Goal: Information Seeking & Learning: Learn about a topic

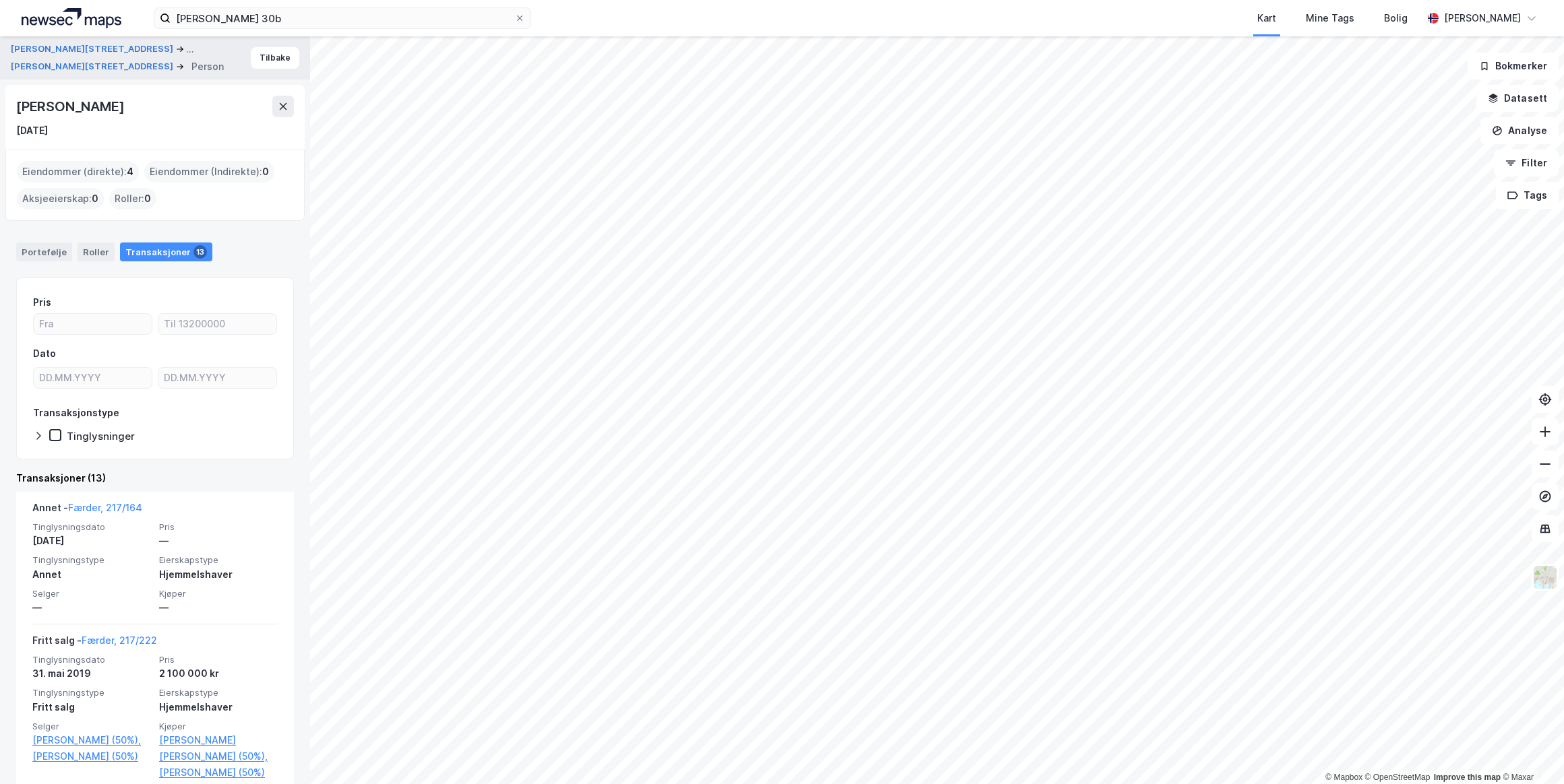
click at [283, 115] on button at bounding box center [283, 107] width 22 height 22
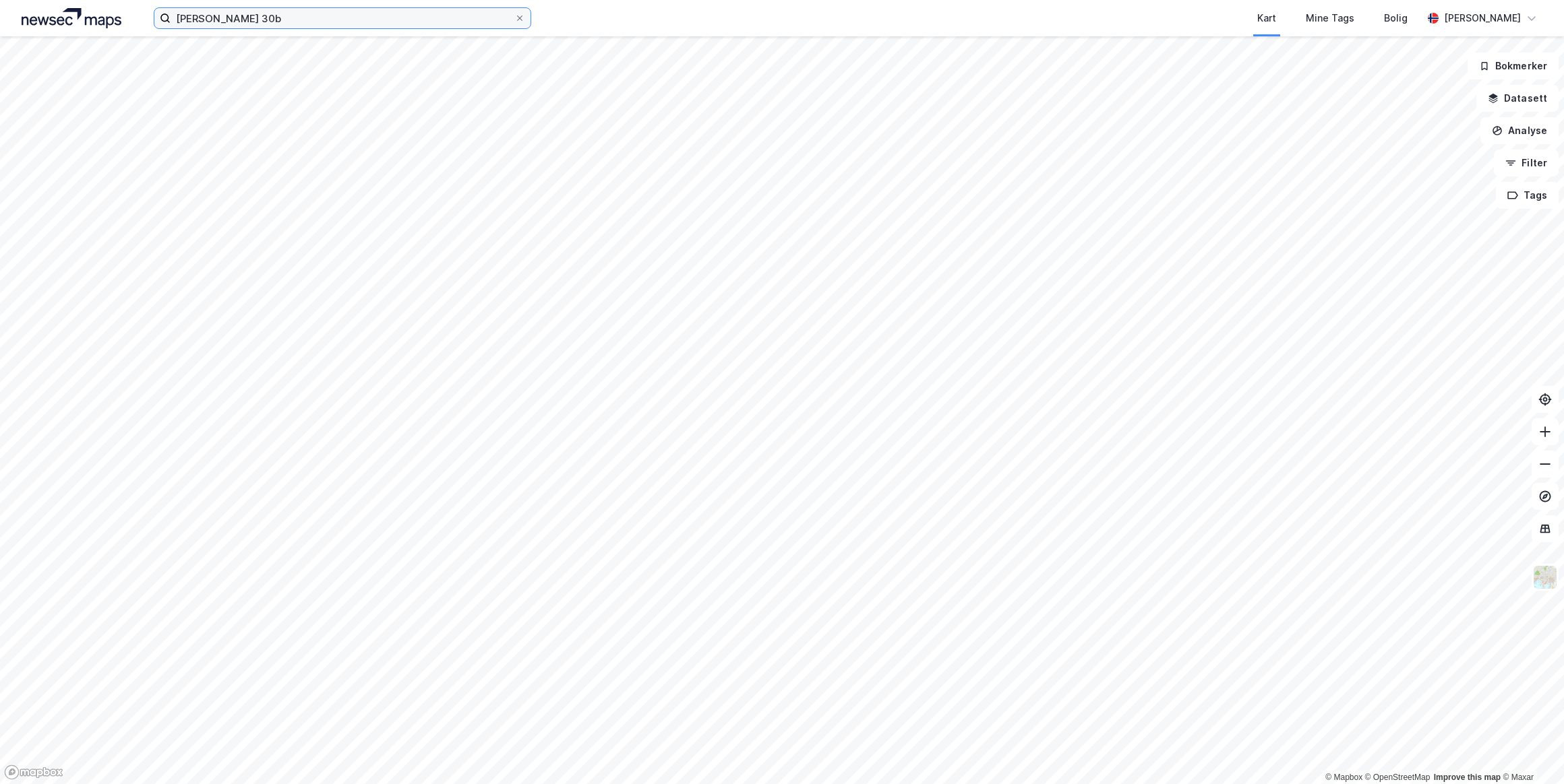
click at [308, 15] on input "[PERSON_NAME] 30b" at bounding box center [342, 18] width 344 height 21
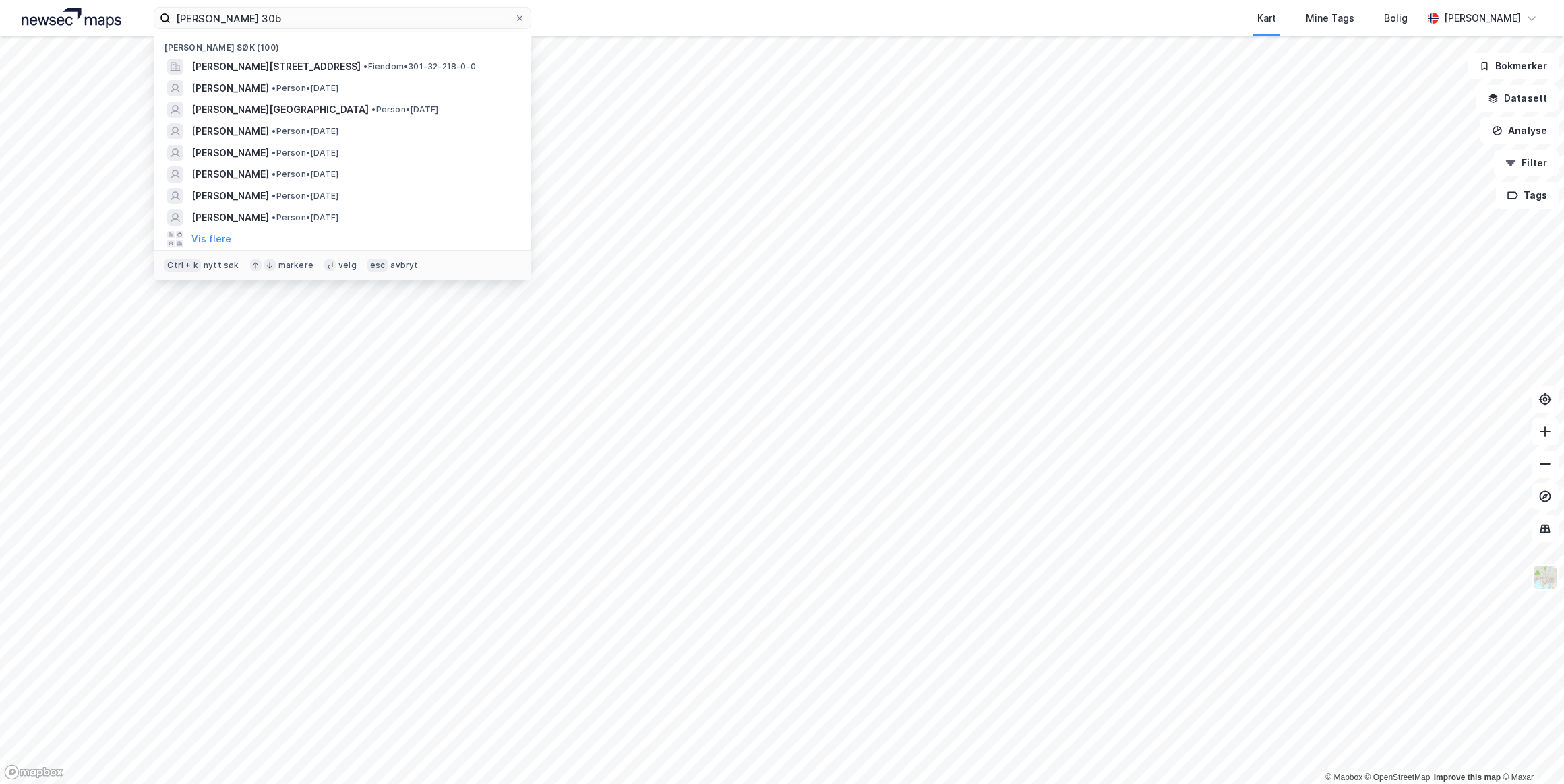
click at [302, 69] on span "[PERSON_NAME][STREET_ADDRESS]" at bounding box center [276, 66] width 169 height 16
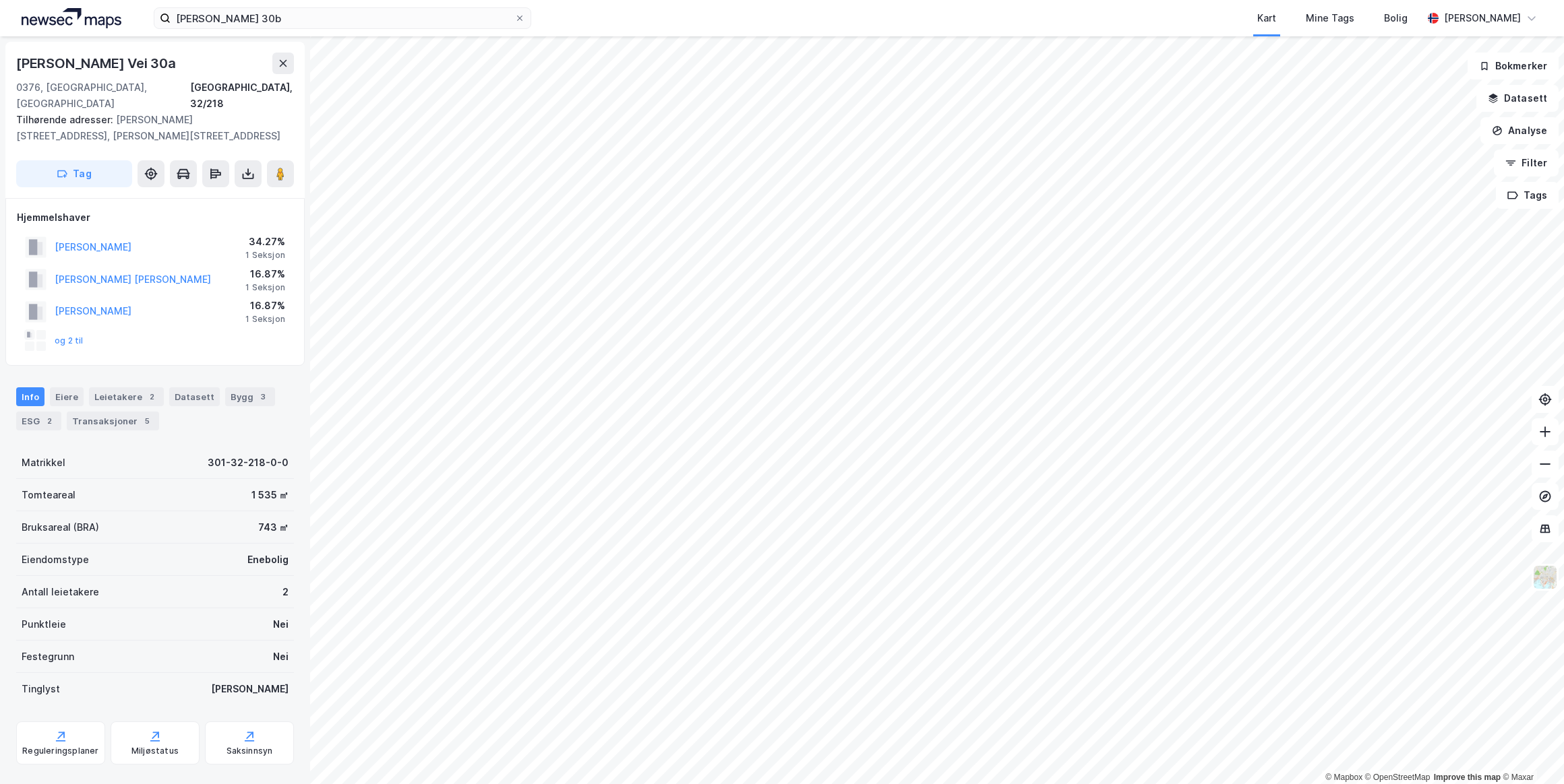
scroll to position [24, 0]
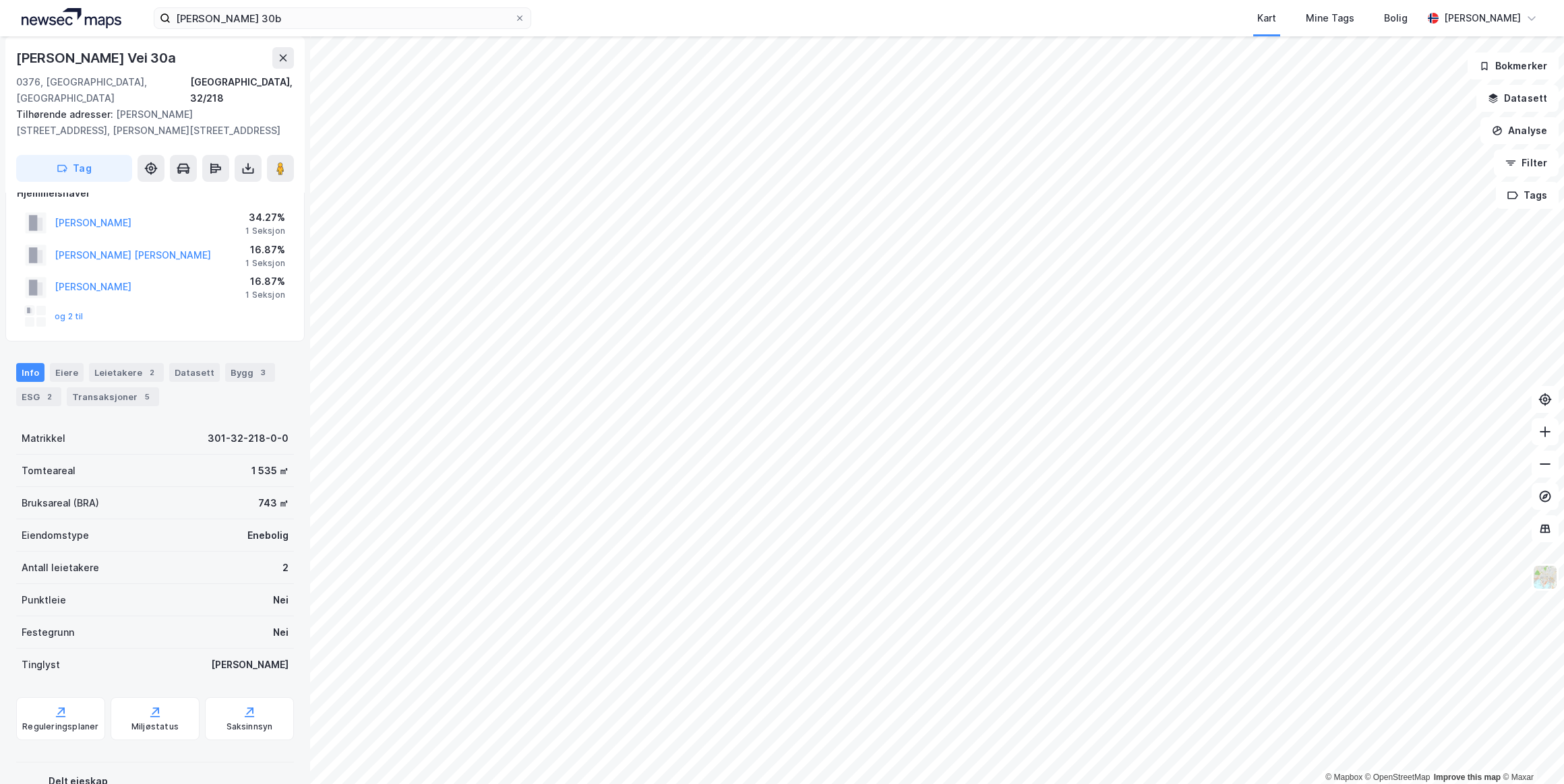
click at [0, 0] on button "[PERSON_NAME]" at bounding box center [0, 0] width 0 height 0
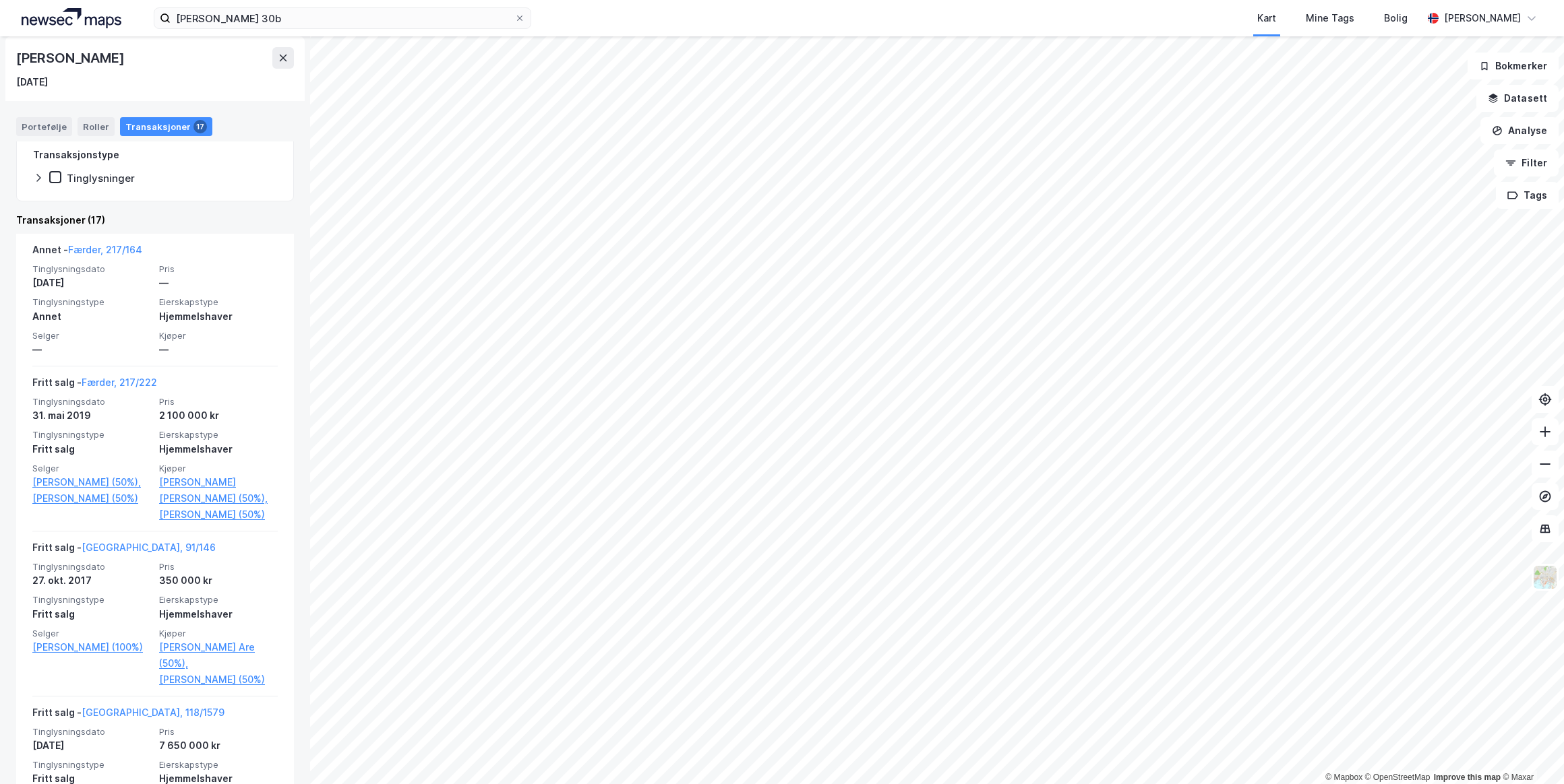
scroll to position [245, 0]
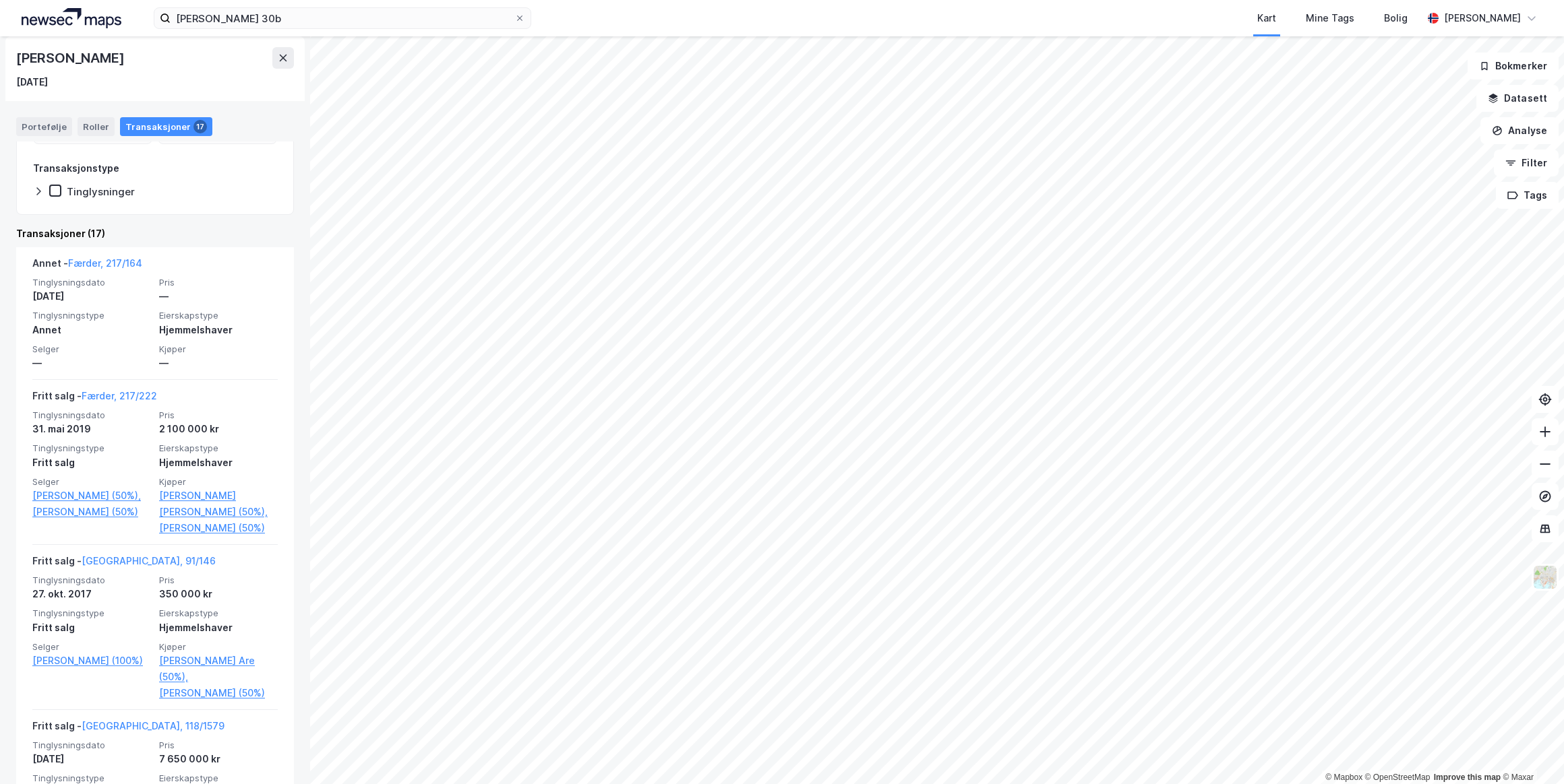
click at [120, 395] on link "Færder, 217/222" at bounding box center [119, 395] width 75 height 12
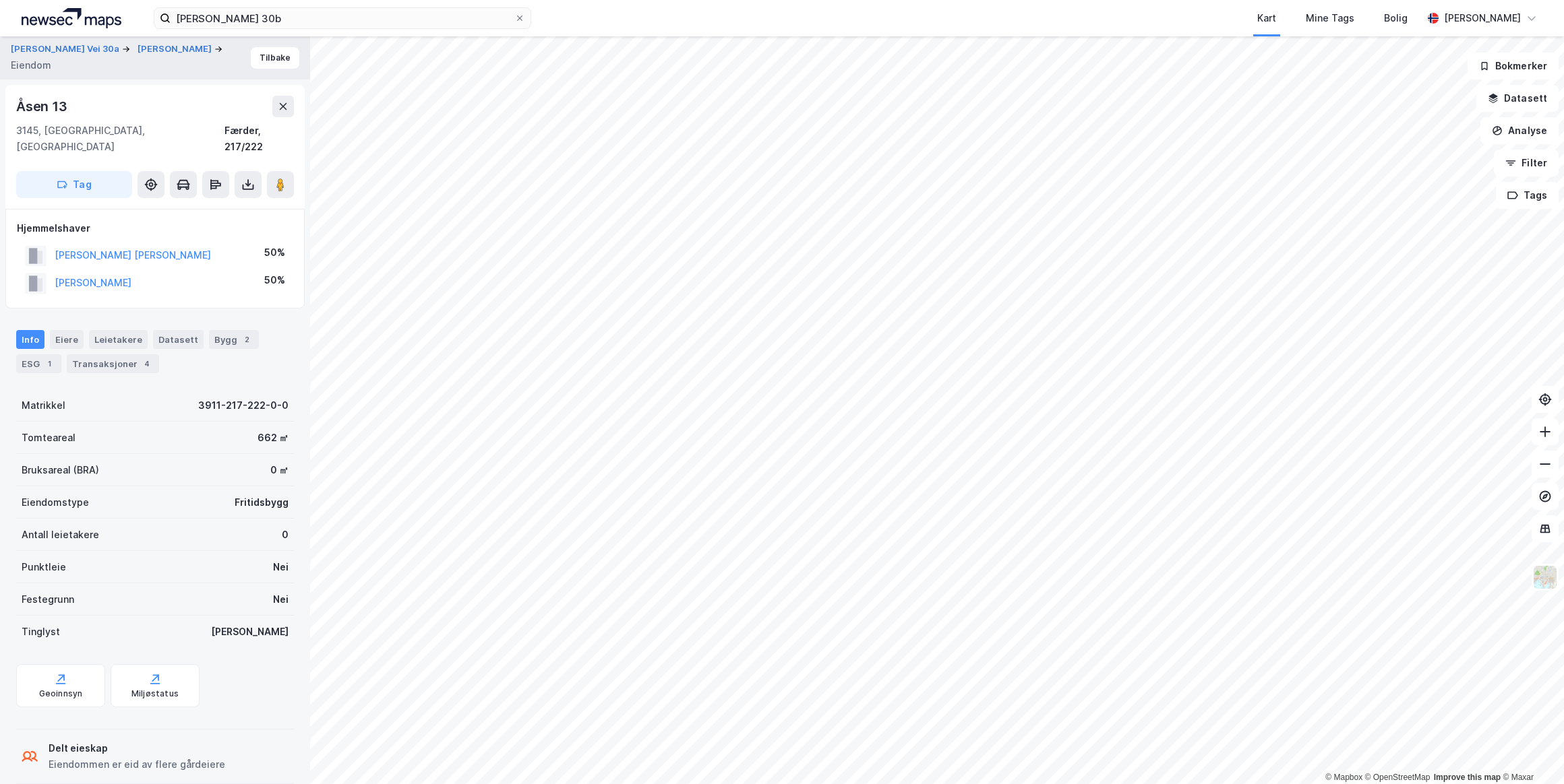
scroll to position [4, 0]
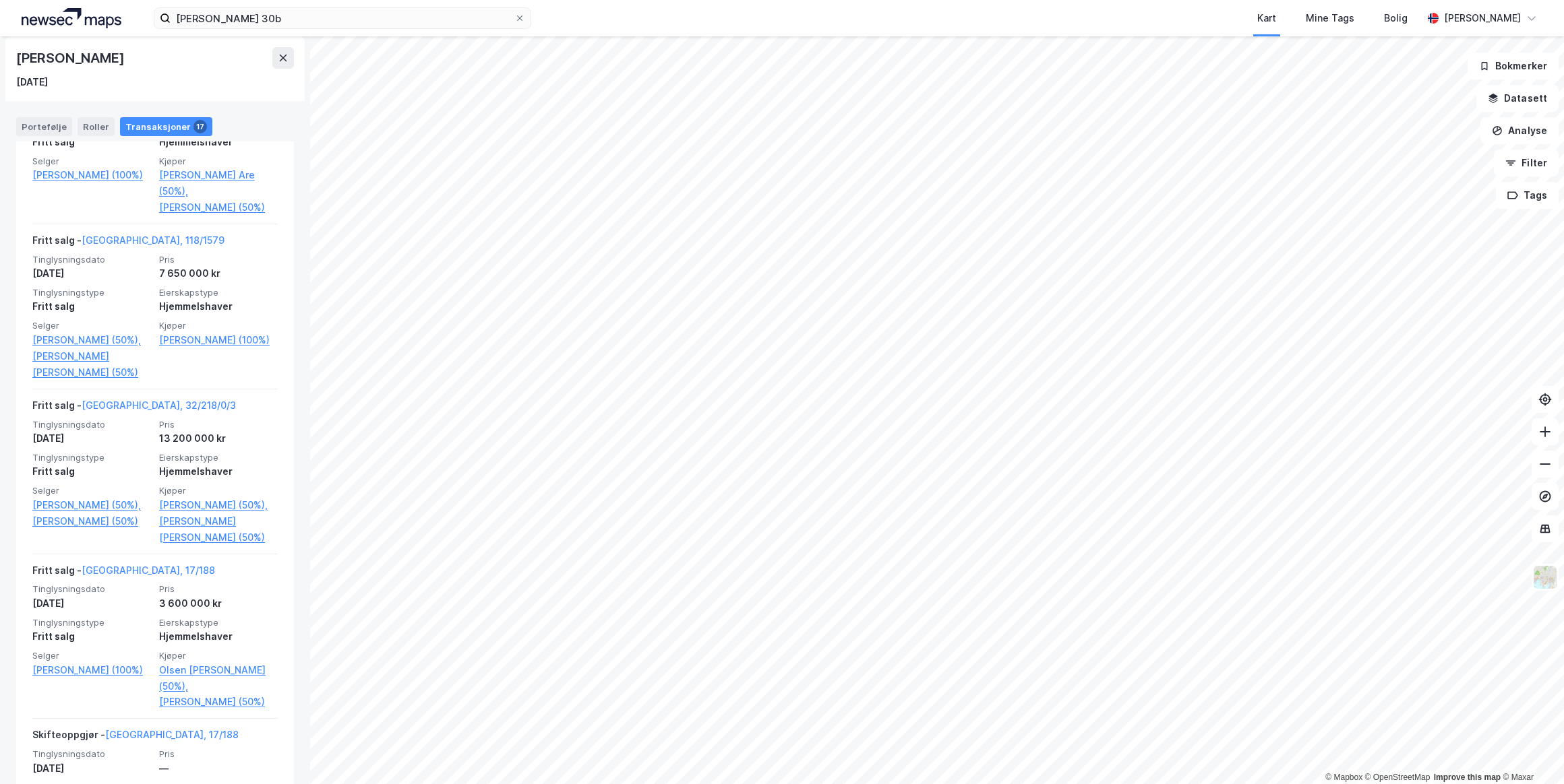
scroll to position [735, 0]
click at [123, 404] on link "[GEOGRAPHIC_DATA], 32/218/0/3" at bounding box center [159, 401] width 154 height 12
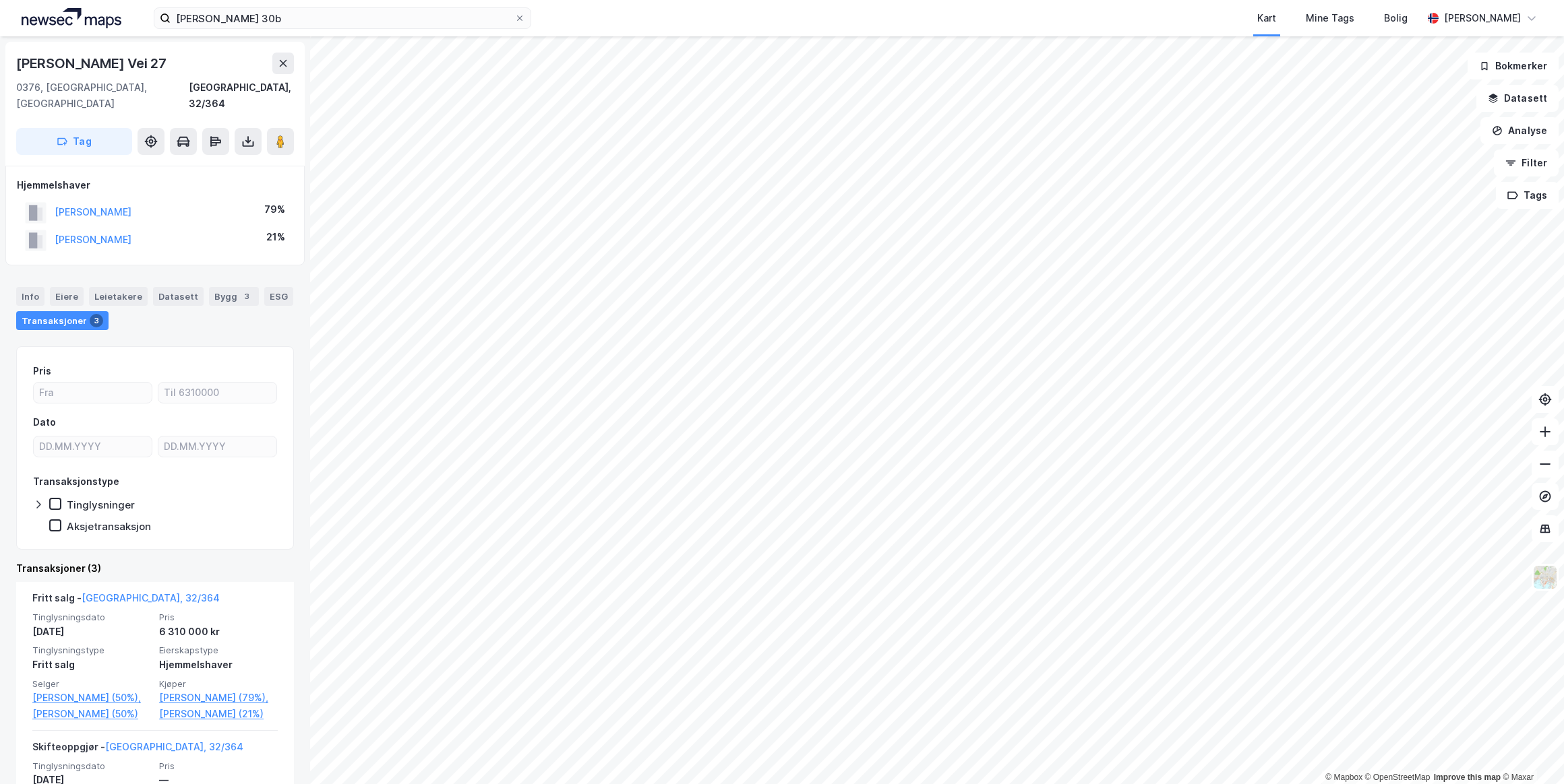
click at [0, 0] on button "[PERSON_NAME]" at bounding box center [0, 0] width 0 height 0
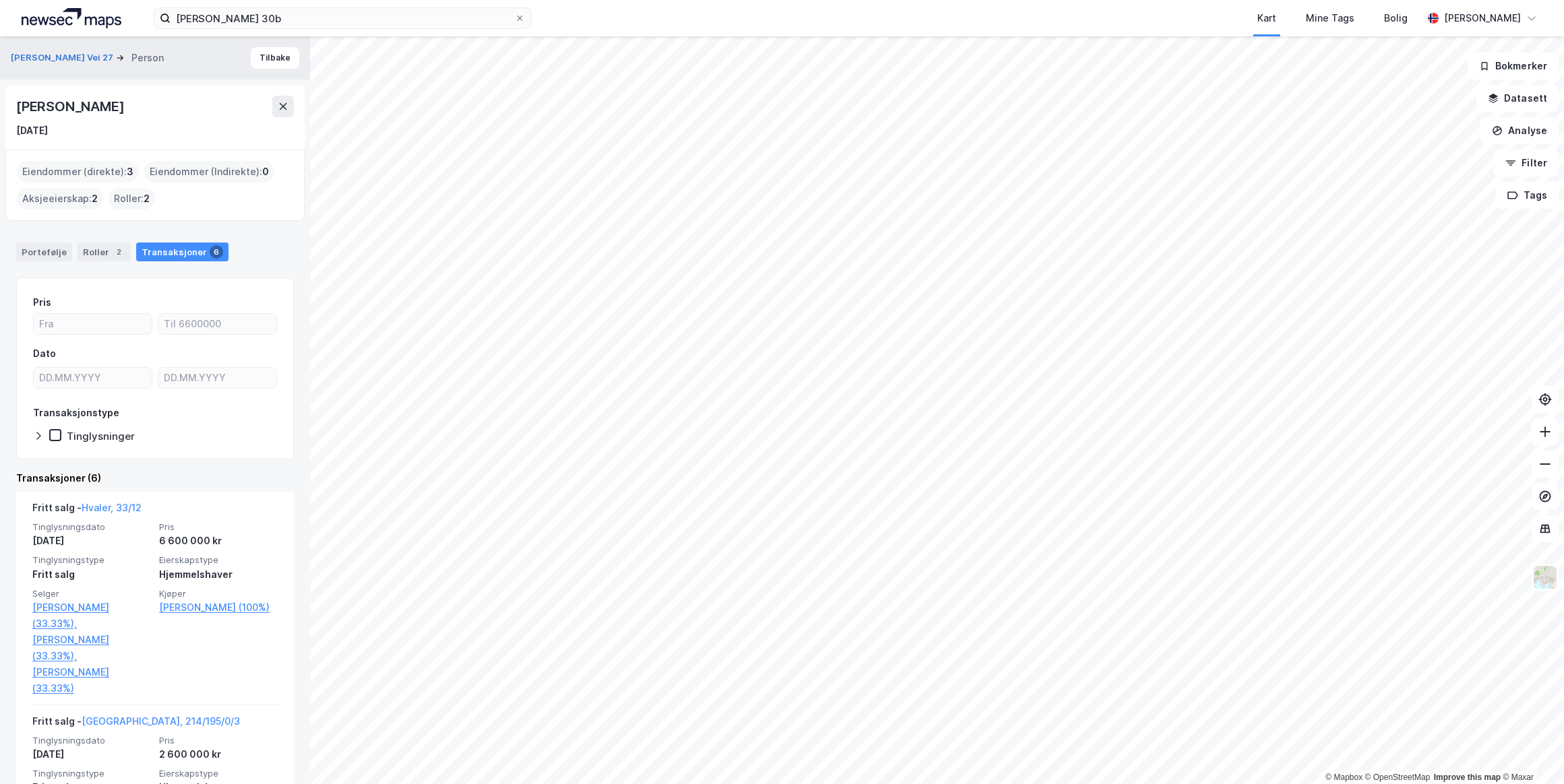
drag, startPoint x: 178, startPoint y: 109, endPoint x: 5, endPoint y: 108, distance: 173.0
click at [5, 107] on div "[PERSON_NAME] [DATE]" at bounding box center [155, 117] width 299 height 65
drag, startPoint x: 5, startPoint y: 108, endPoint x: 131, endPoint y: 105, distance: 126.0
copy div "[PERSON_NAME]"
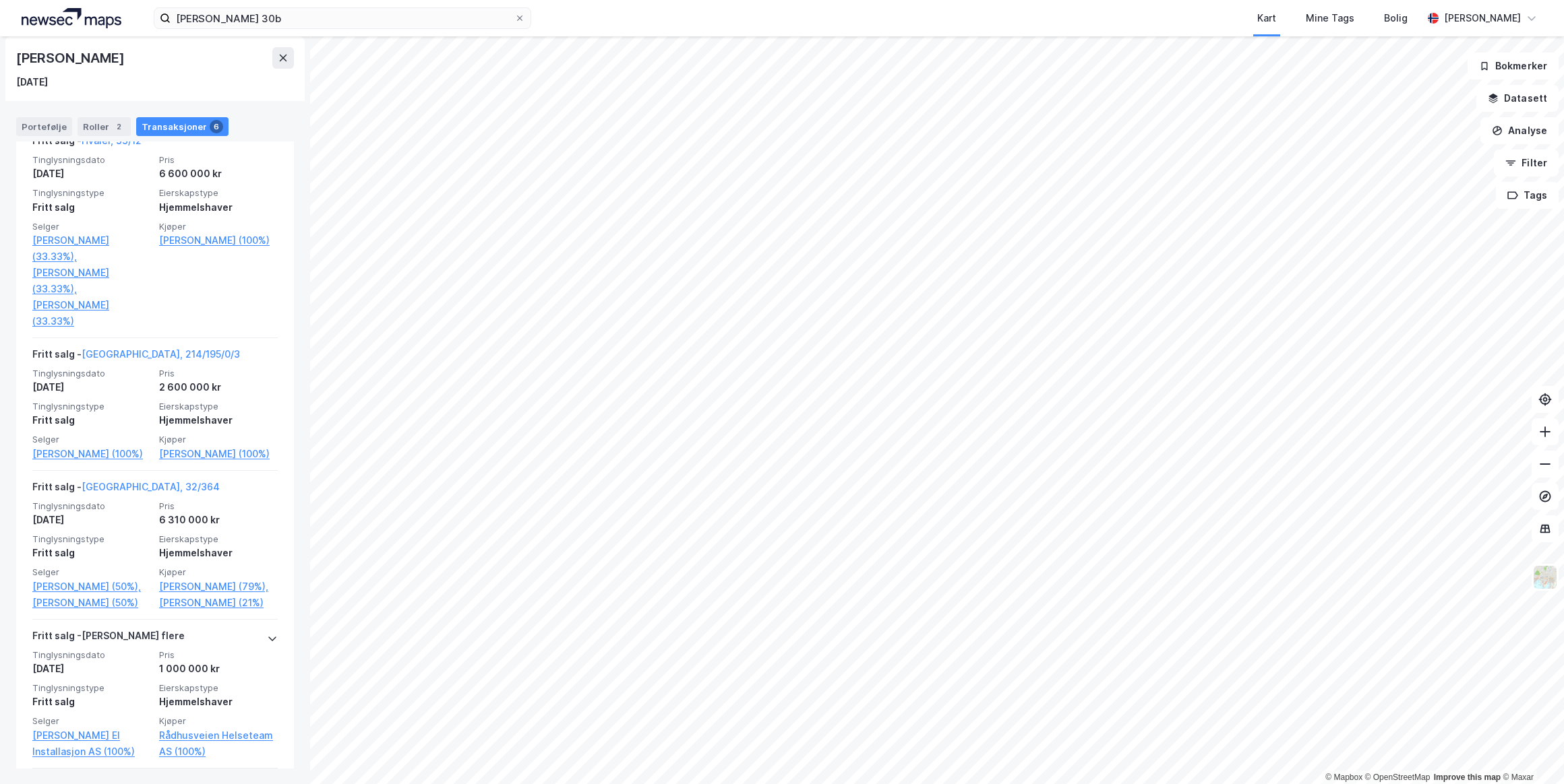
scroll to position [306, 0]
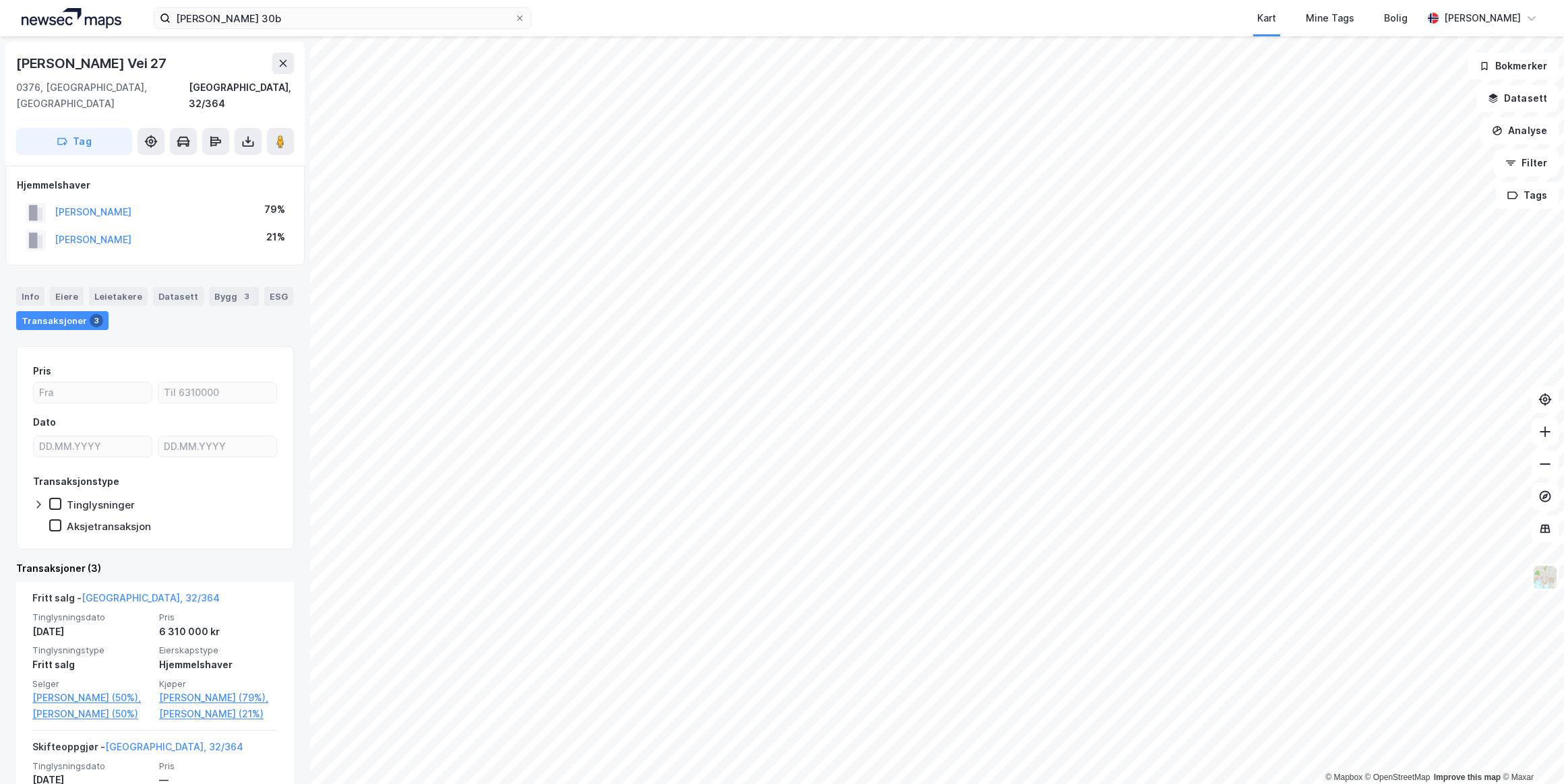
click at [0, 0] on button "[PERSON_NAME]" at bounding box center [0, 0] width 0 height 0
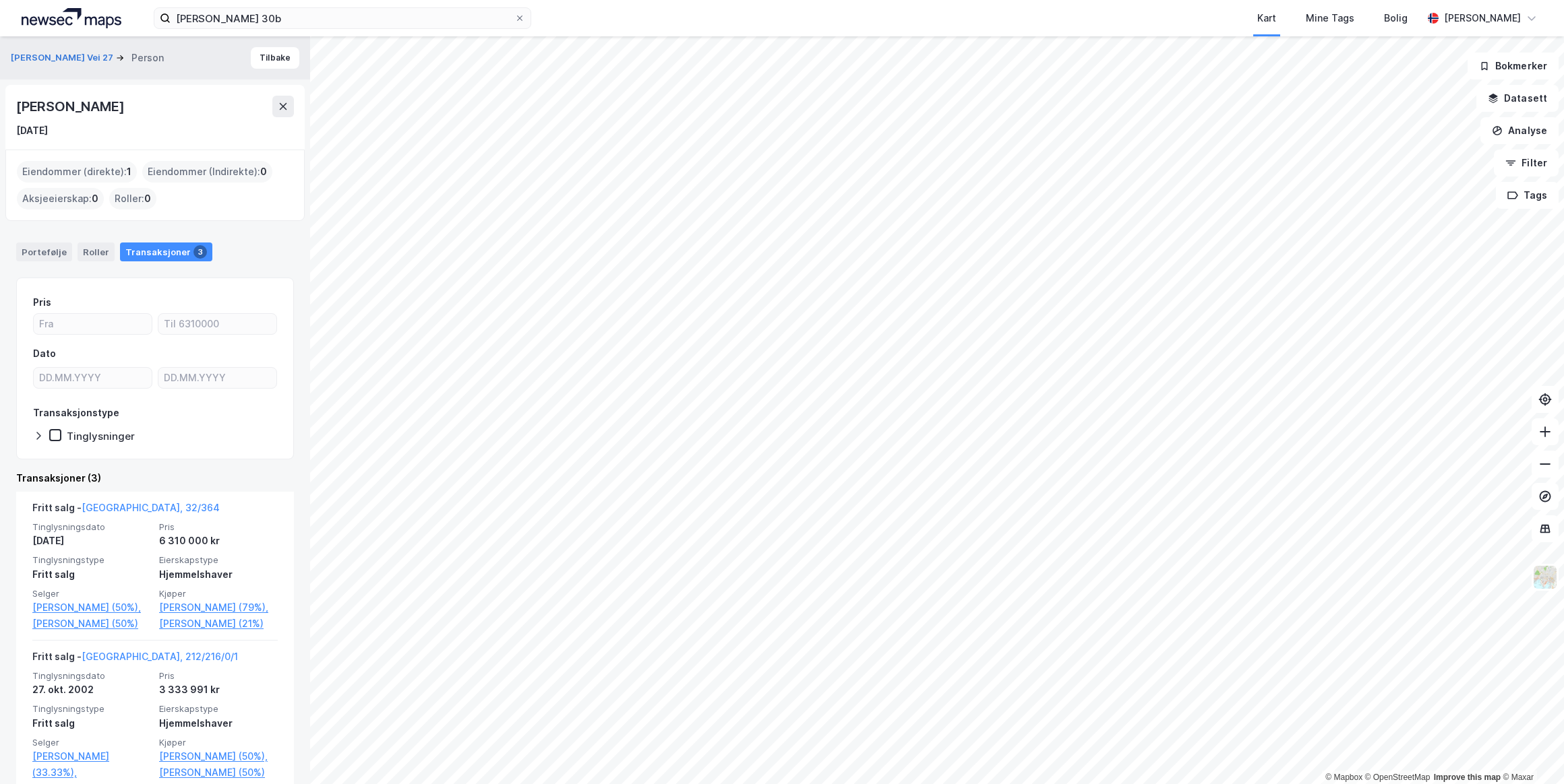
drag, startPoint x: 167, startPoint y: 106, endPoint x: 14, endPoint y: 101, distance: 153.1
click at [14, 101] on div "[PERSON_NAME] [DATE]" at bounding box center [155, 117] width 299 height 65
drag, startPoint x: 14, startPoint y: 101, endPoint x: 111, endPoint y: 103, distance: 97.0
copy div "[PERSON_NAME]"
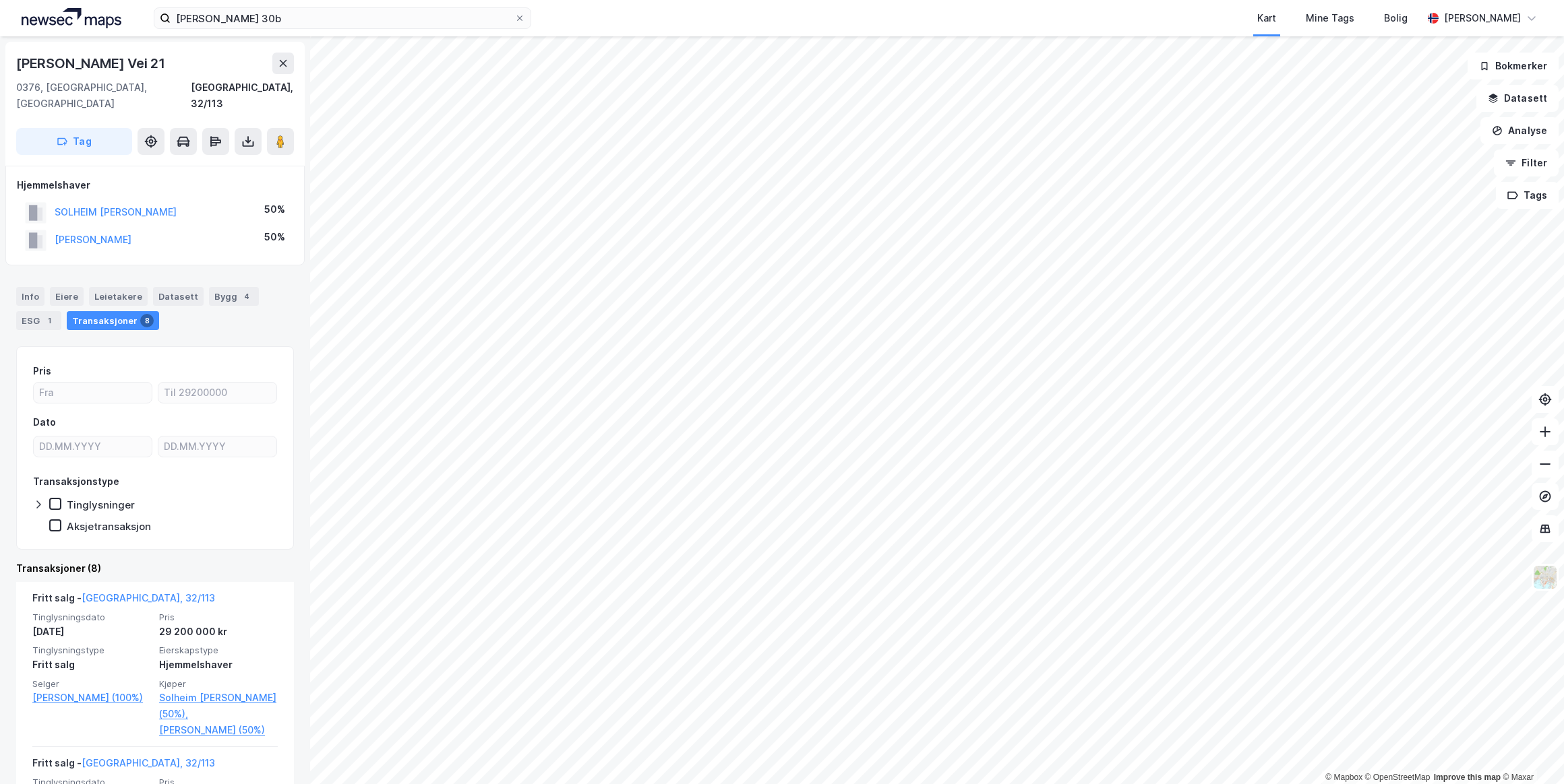
click at [0, 0] on button "[PERSON_NAME]" at bounding box center [0, 0] width 0 height 0
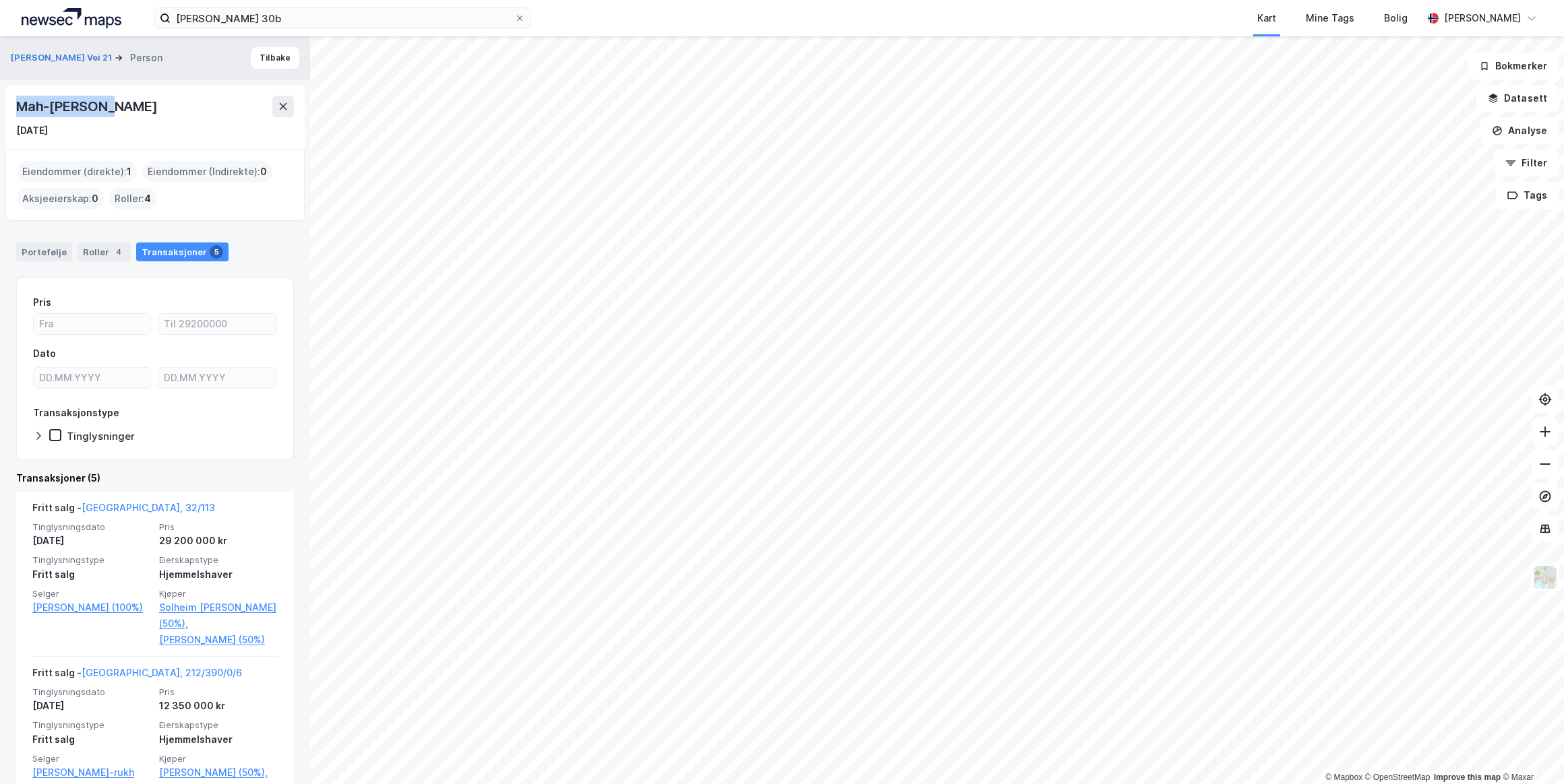
drag, startPoint x: 110, startPoint y: 108, endPoint x: 13, endPoint y: 105, distance: 97.0
click at [13, 105] on div "Mah-[PERSON_NAME] [DATE]" at bounding box center [155, 117] width 299 height 65
drag, startPoint x: 13, startPoint y: 105, endPoint x: 92, endPoint y: 113, distance: 79.4
copy div "Mah-[PERSON_NAME]"
click at [178, 609] on link "Solheim [PERSON_NAME] (50%)," at bounding box center [218, 616] width 118 height 32
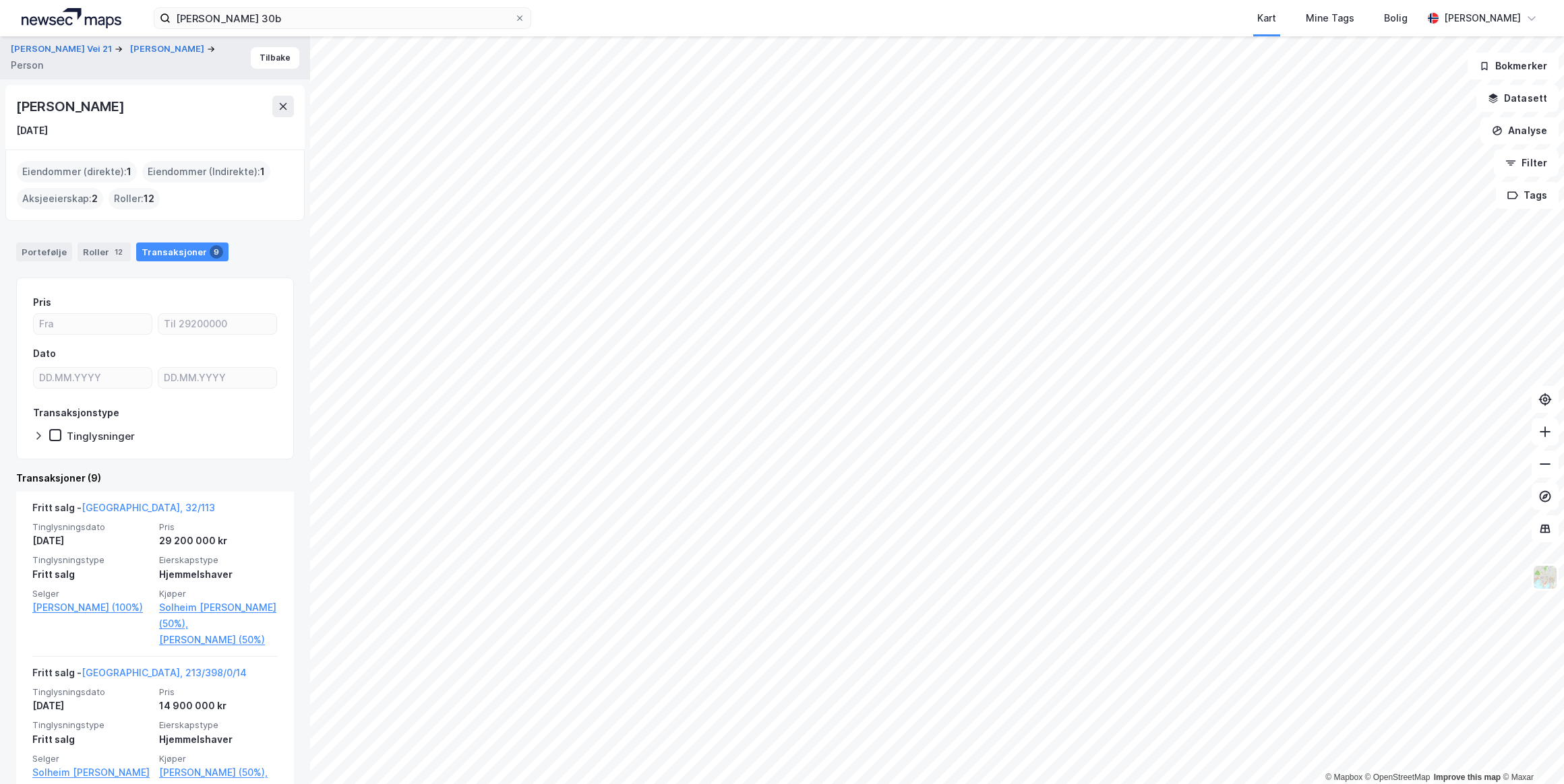
drag, startPoint x: 173, startPoint y: 108, endPoint x: 13, endPoint y: 105, distance: 160.0
click at [13, 105] on div "[PERSON_NAME] [DATE]" at bounding box center [155, 117] width 299 height 65
drag, startPoint x: 13, startPoint y: 105, endPoint x: 91, endPoint y: 113, distance: 78.4
copy div "[PERSON_NAME]"
click at [108, 507] on link "[GEOGRAPHIC_DATA], 32/113" at bounding box center [148, 507] width 134 height 12
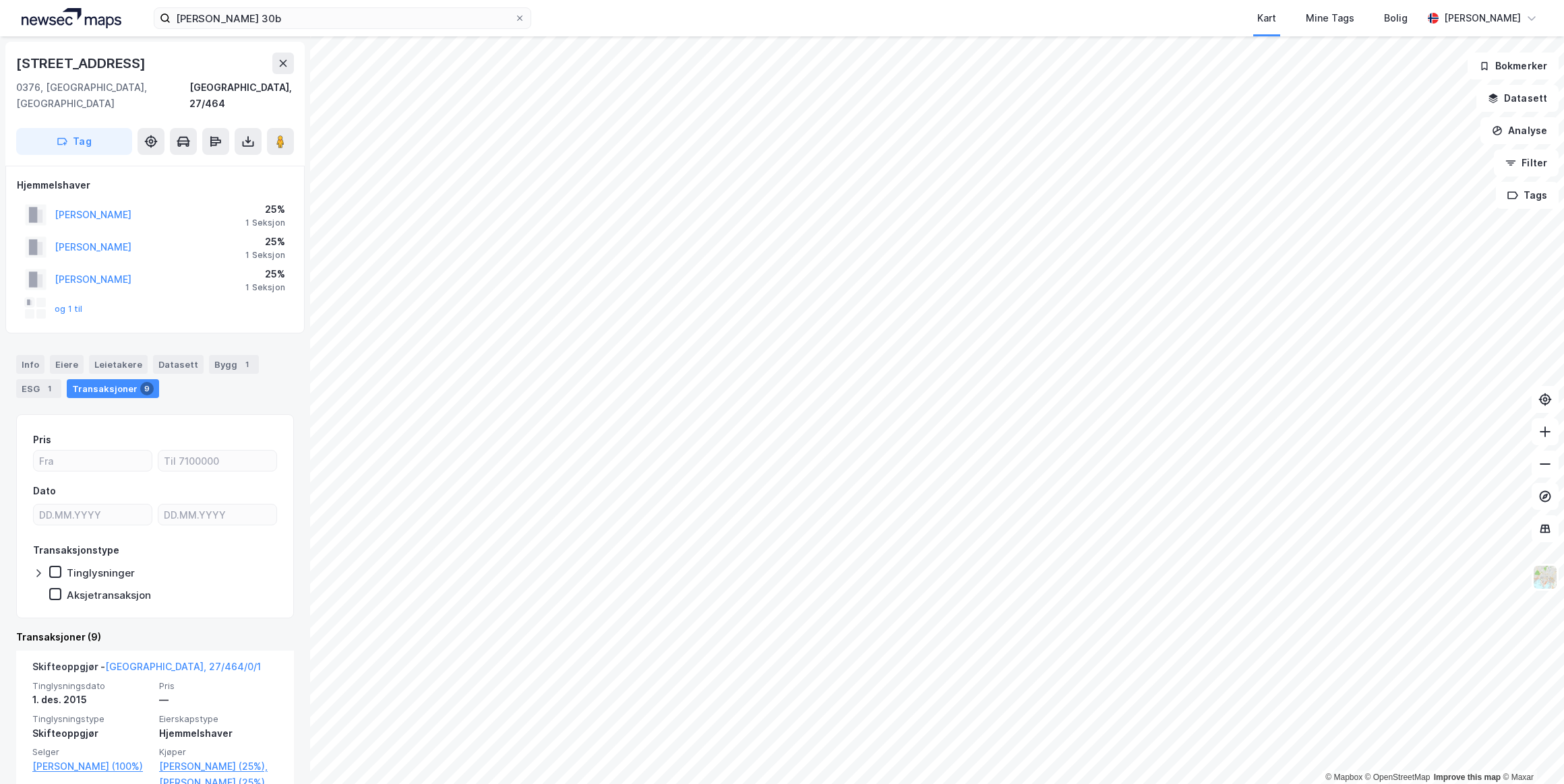
click at [0, 0] on button "[PERSON_NAME]" at bounding box center [0, 0] width 0 height 0
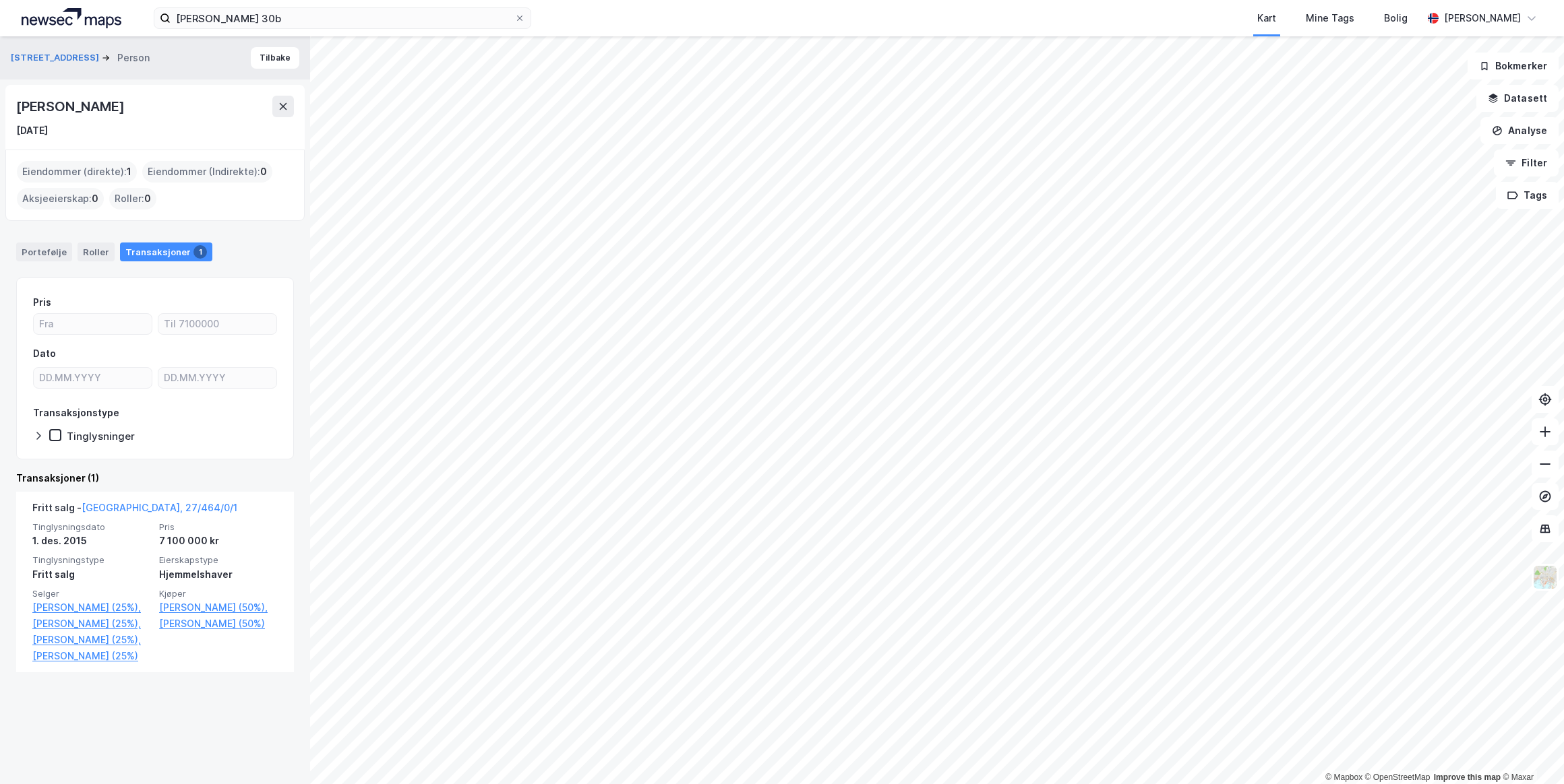
click at [197, 606] on link "[PERSON_NAME] (50%)," at bounding box center [218, 607] width 118 height 16
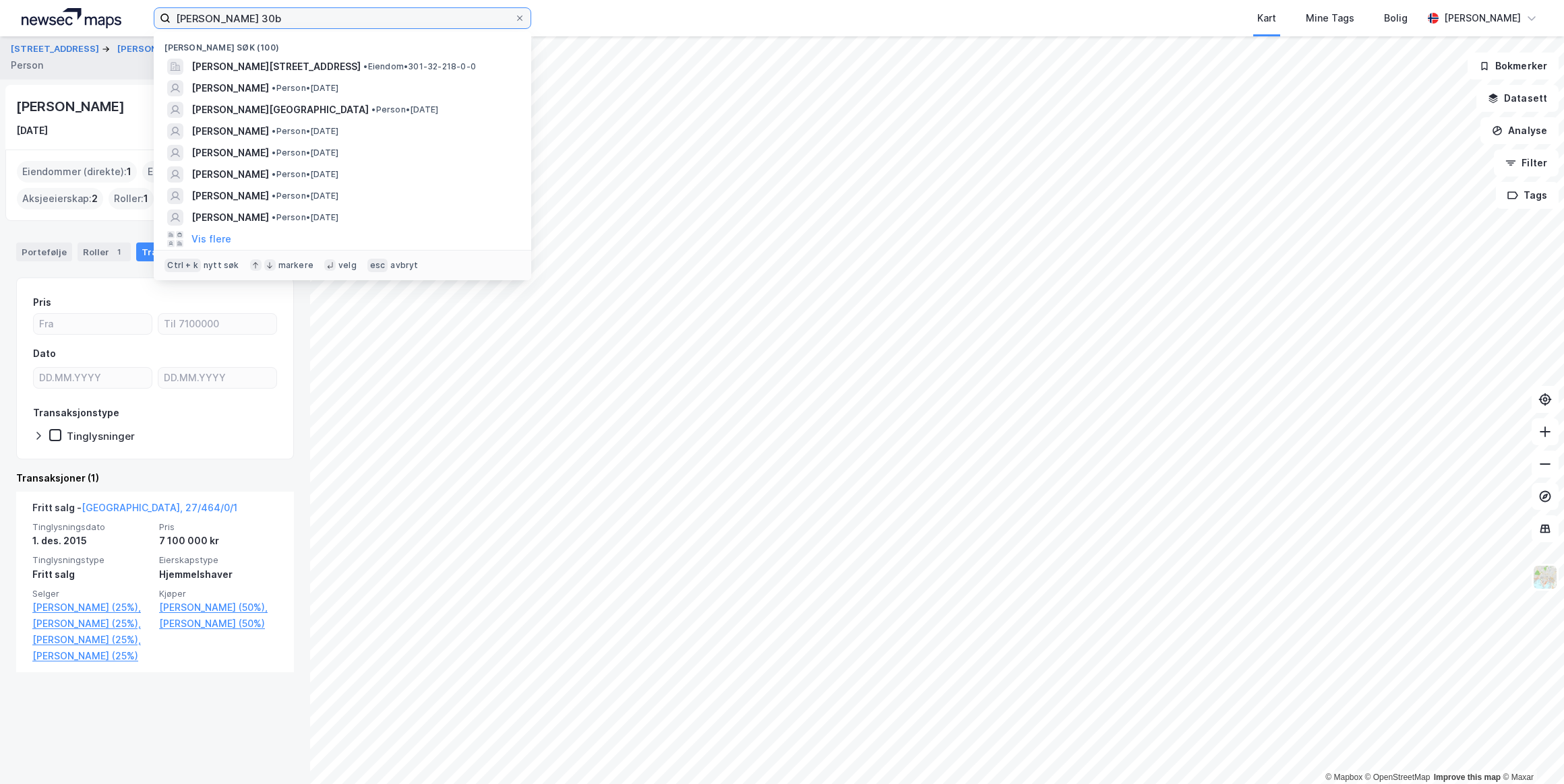
drag, startPoint x: 320, startPoint y: 23, endPoint x: 128, endPoint y: 18, distance: 192.1
click at [128, 18] on div "berhard [STREET_ADDRESS] [GEOGRAPHIC_DATA] søk (100) [PERSON_NAME][STREET_ADDRE…" at bounding box center [782, 18] width 1564 height 37
paste input "nne [PERSON_NAME]"
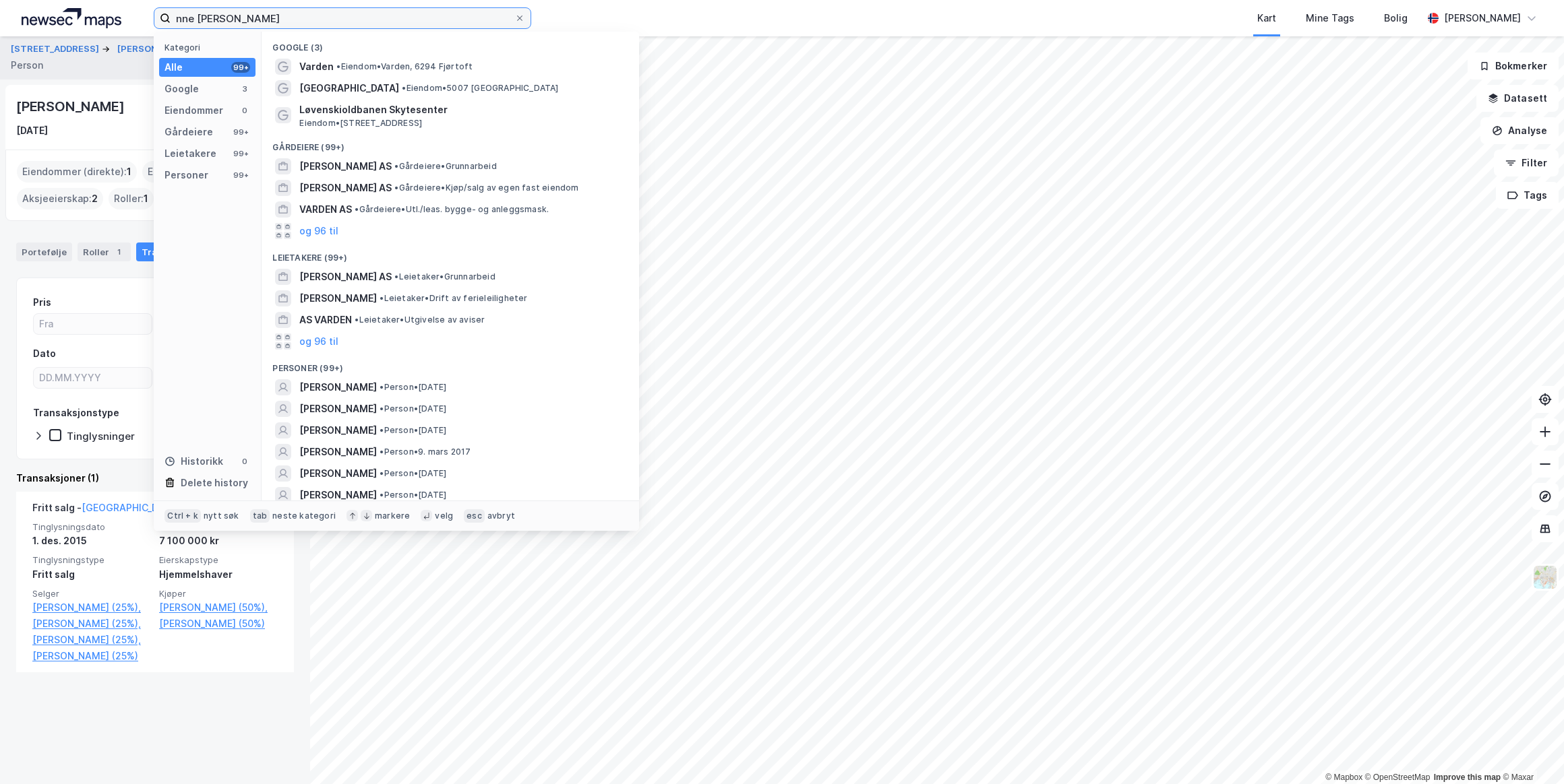
type input "nne [PERSON_NAME]"
click at [376, 383] on span "[PERSON_NAME]" at bounding box center [338, 387] width 77 height 16
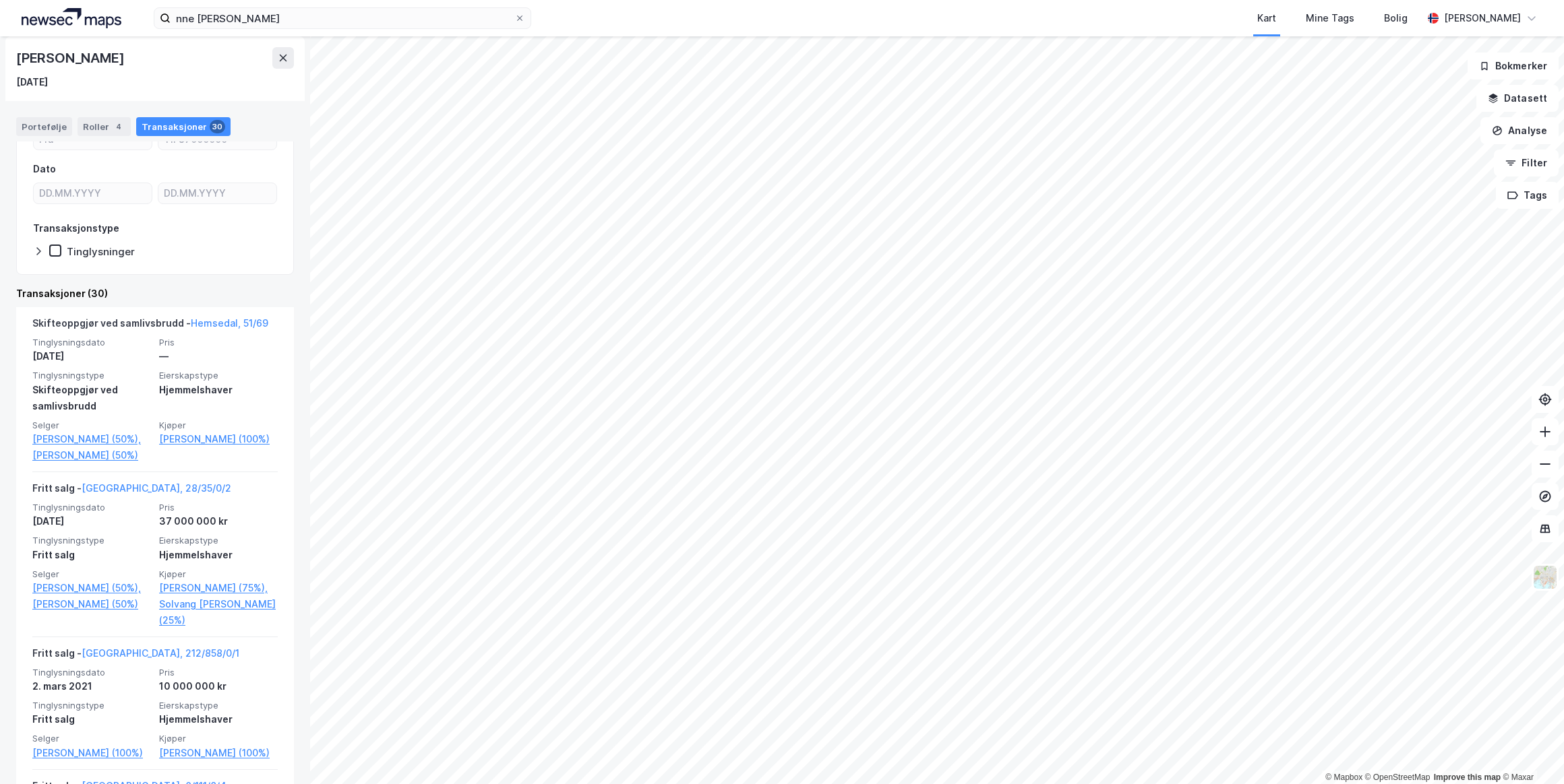
scroll to position [184, 0]
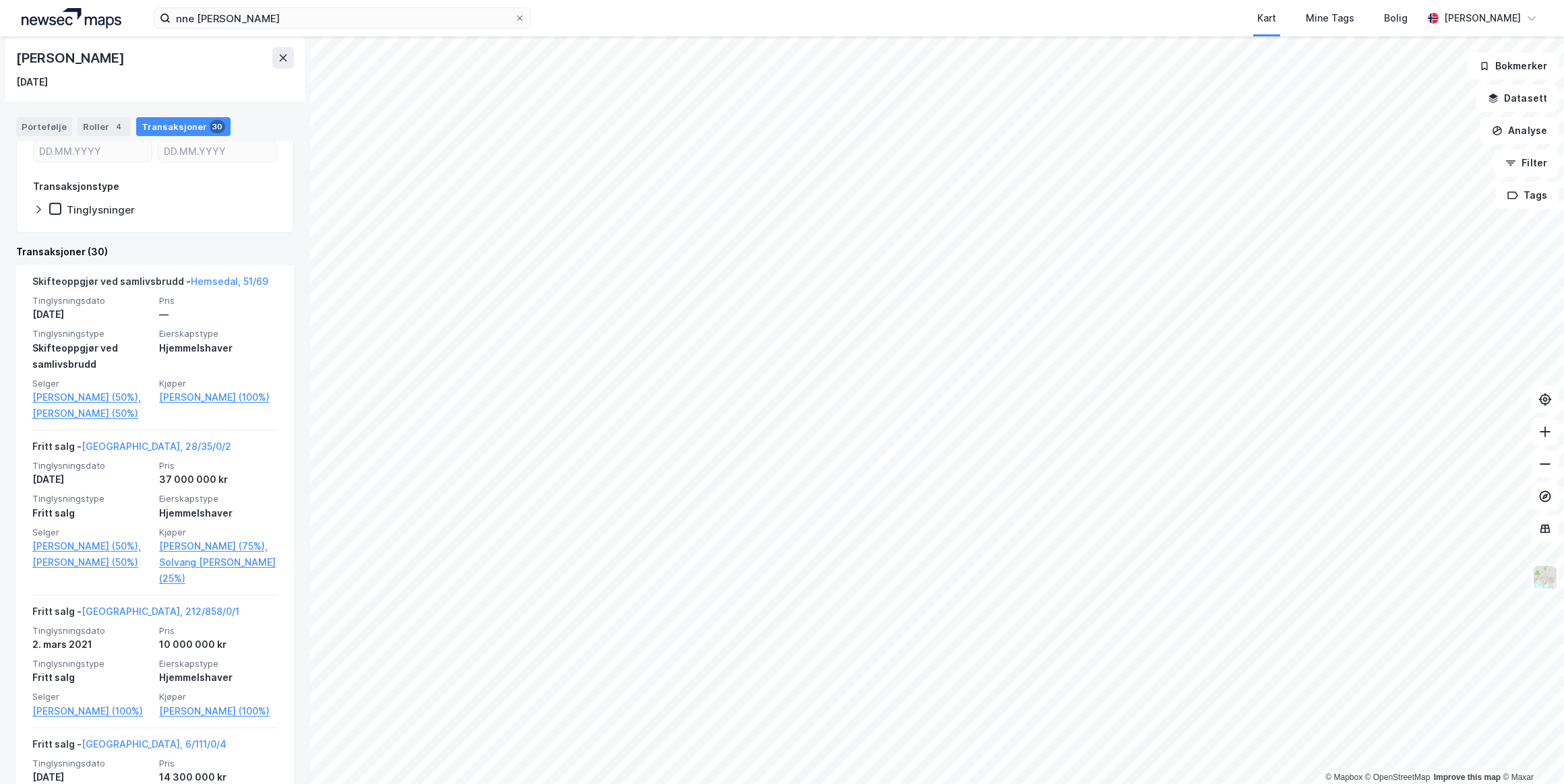
click at [116, 452] on link "[GEOGRAPHIC_DATA], 28/35/0/2" at bounding box center [156, 446] width 150 height 12
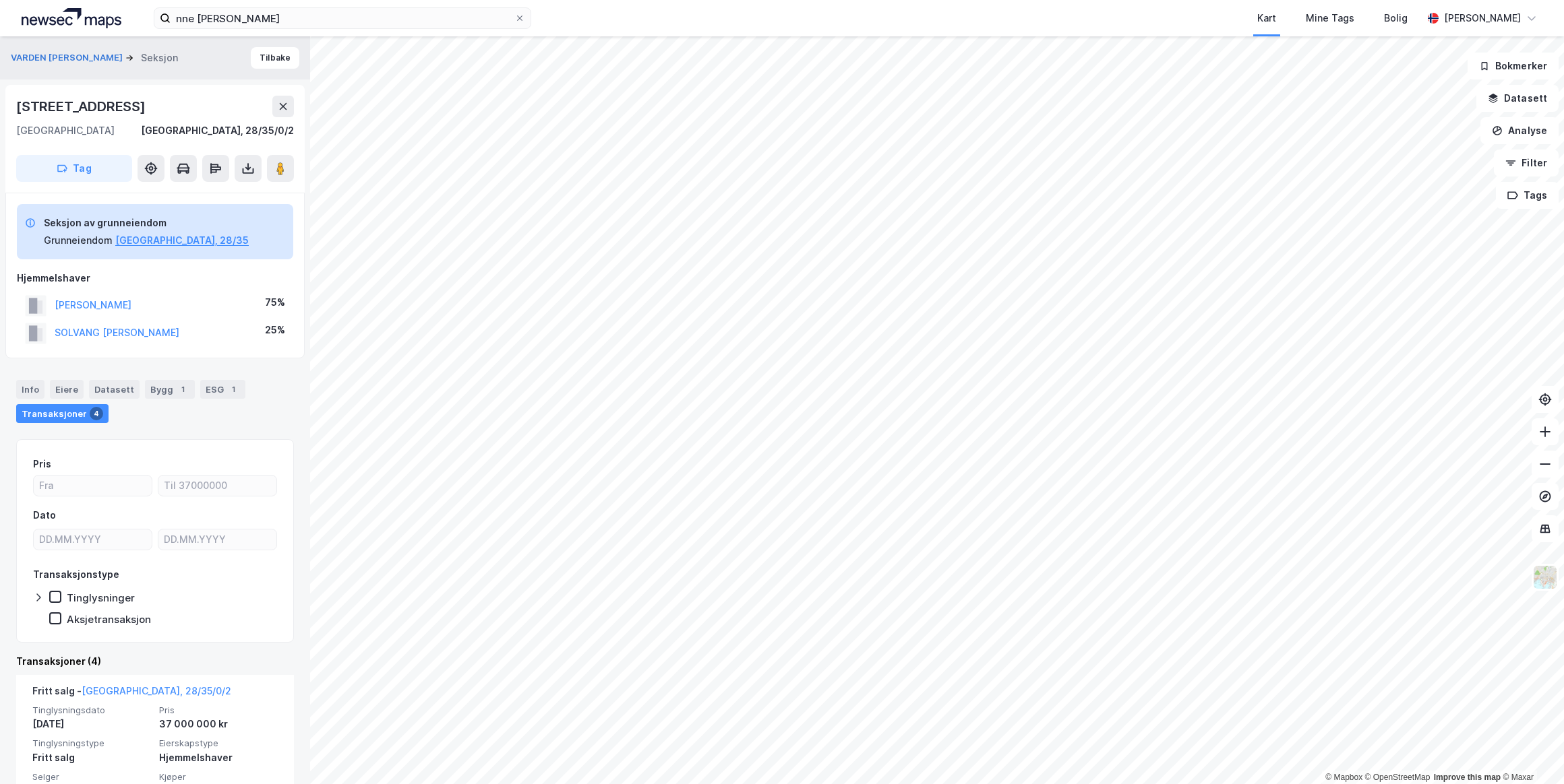
click at [0, 0] on button "SOLVANG [PERSON_NAME]" at bounding box center [0, 0] width 0 height 0
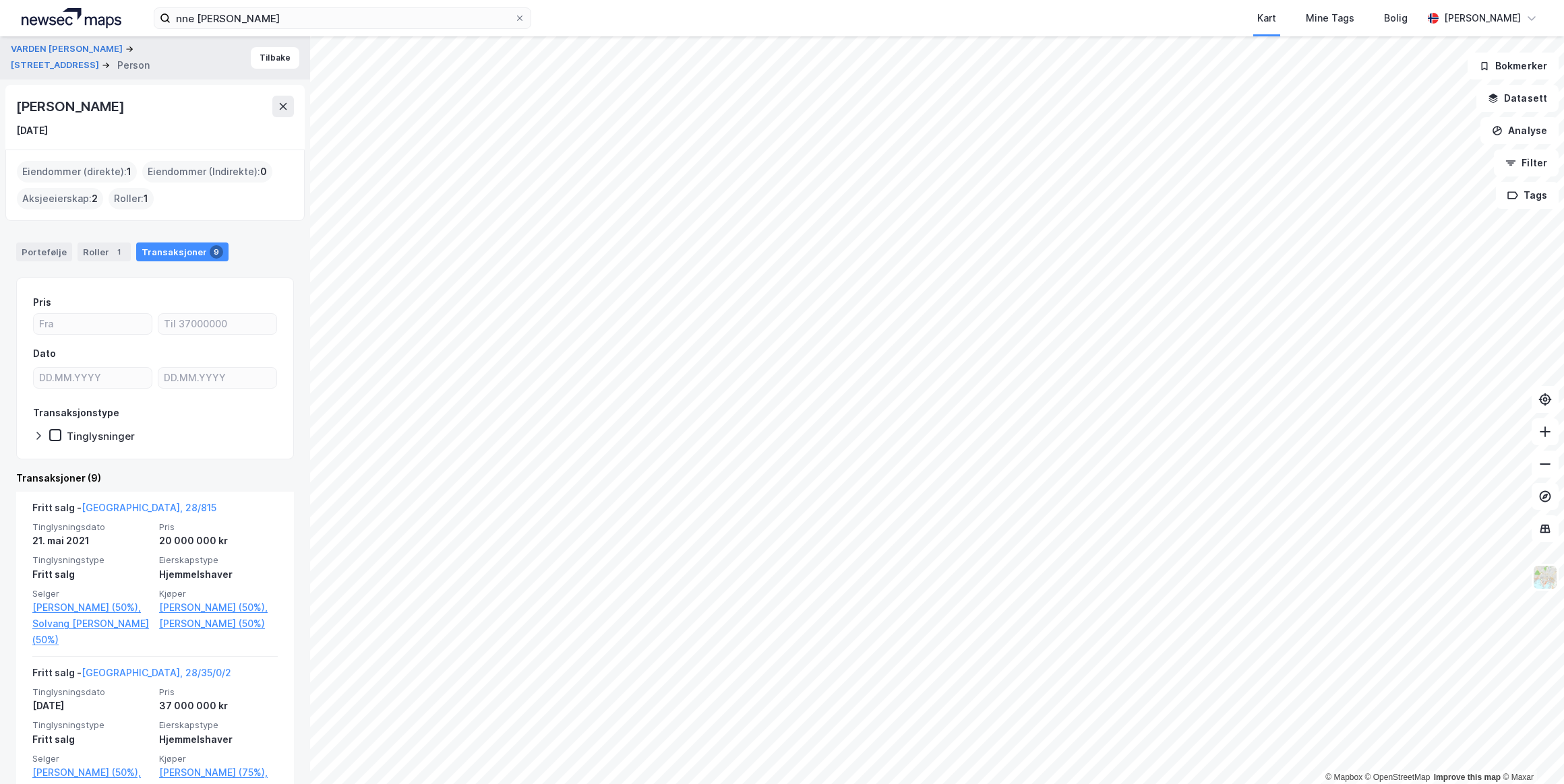
drag, startPoint x: 204, startPoint y: 107, endPoint x: 18, endPoint y: 102, distance: 186.1
click at [18, 102] on div "[PERSON_NAME]" at bounding box center [155, 107] width 278 height 22
drag, startPoint x: 18, startPoint y: 102, endPoint x: 54, endPoint y: 105, distance: 36.1
copy div "[PERSON_NAME]"
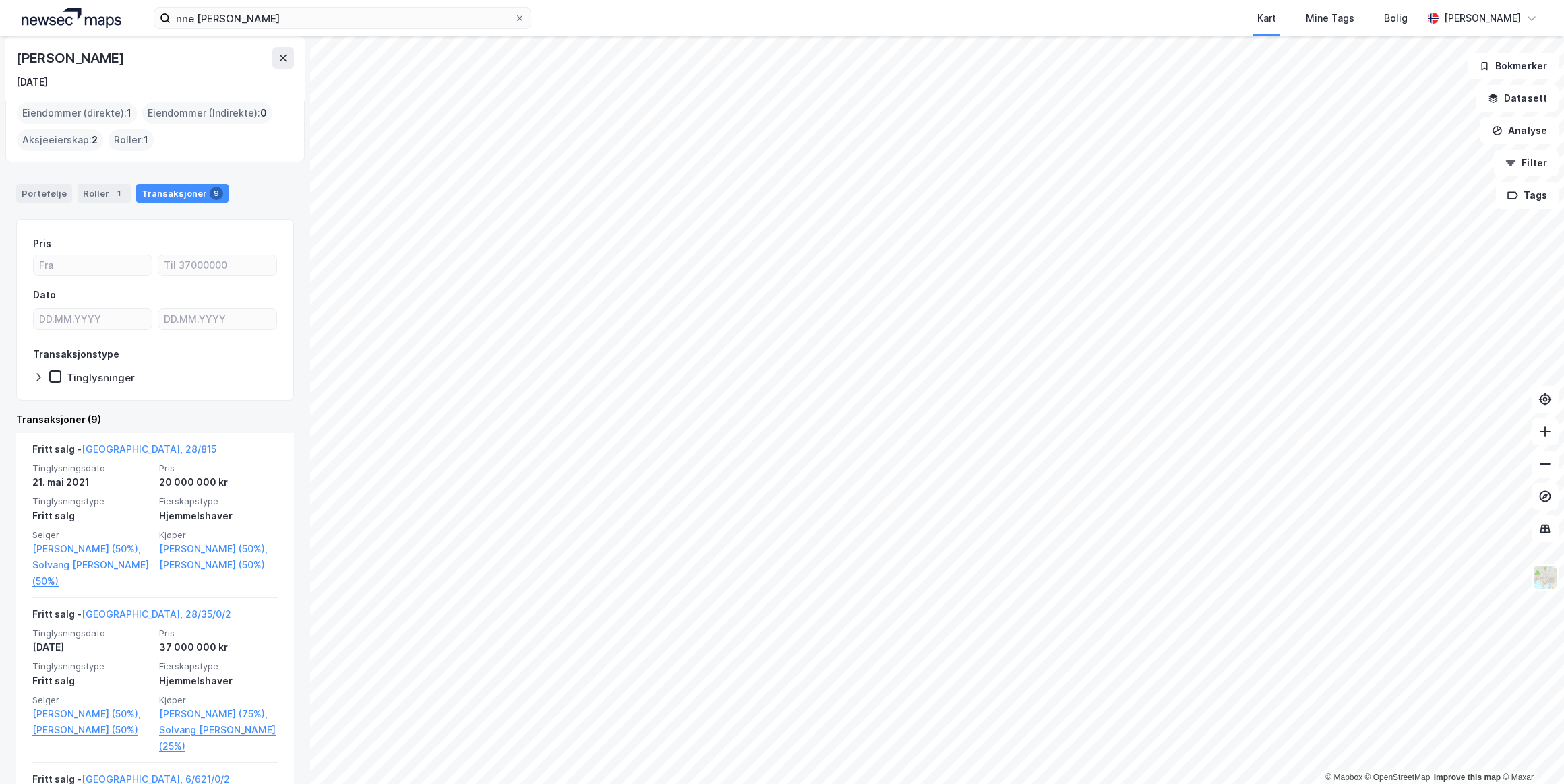
scroll to position [122, 0]
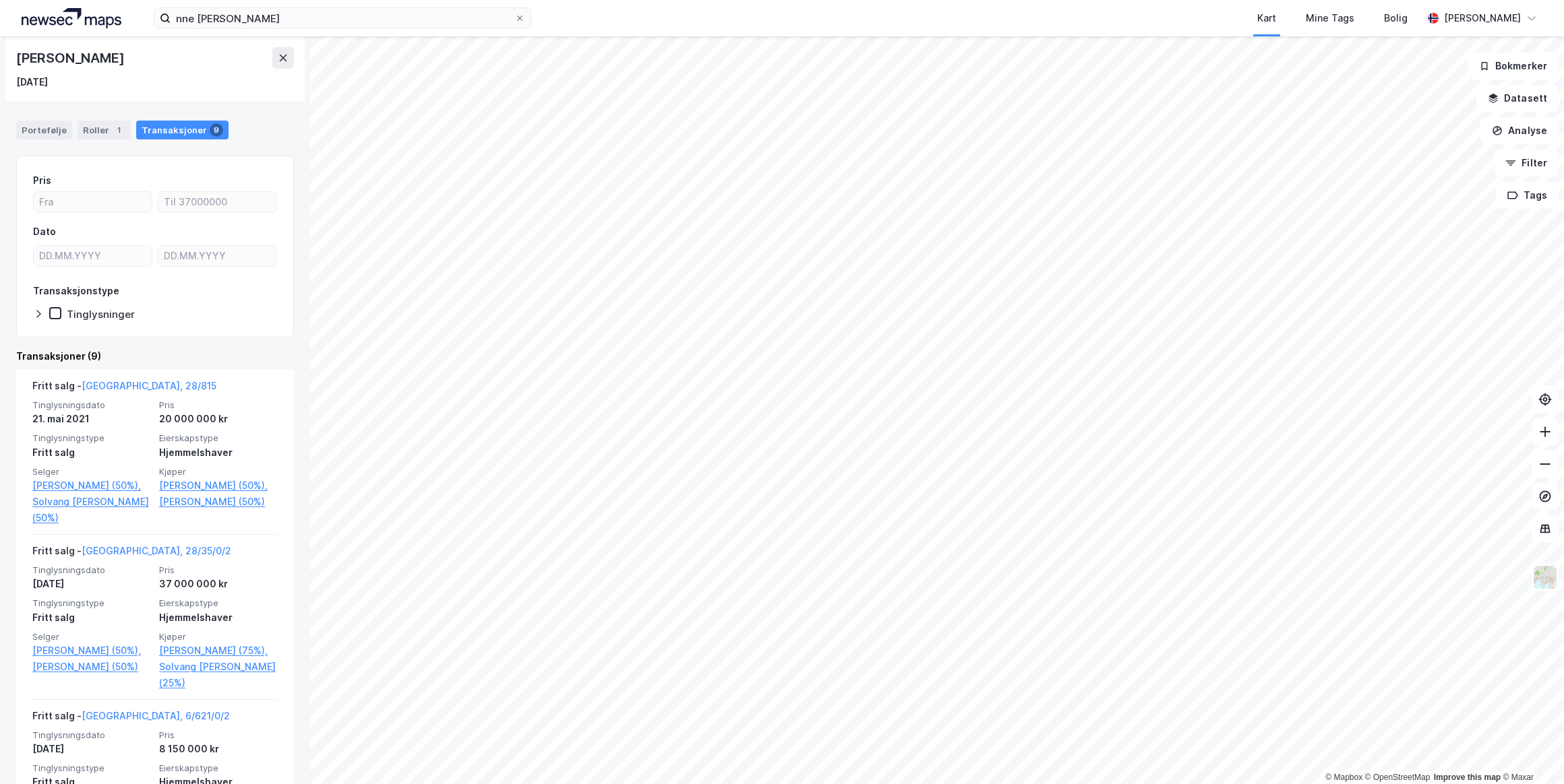
click at [170, 488] on link "[PERSON_NAME] (50%)," at bounding box center [218, 486] width 118 height 16
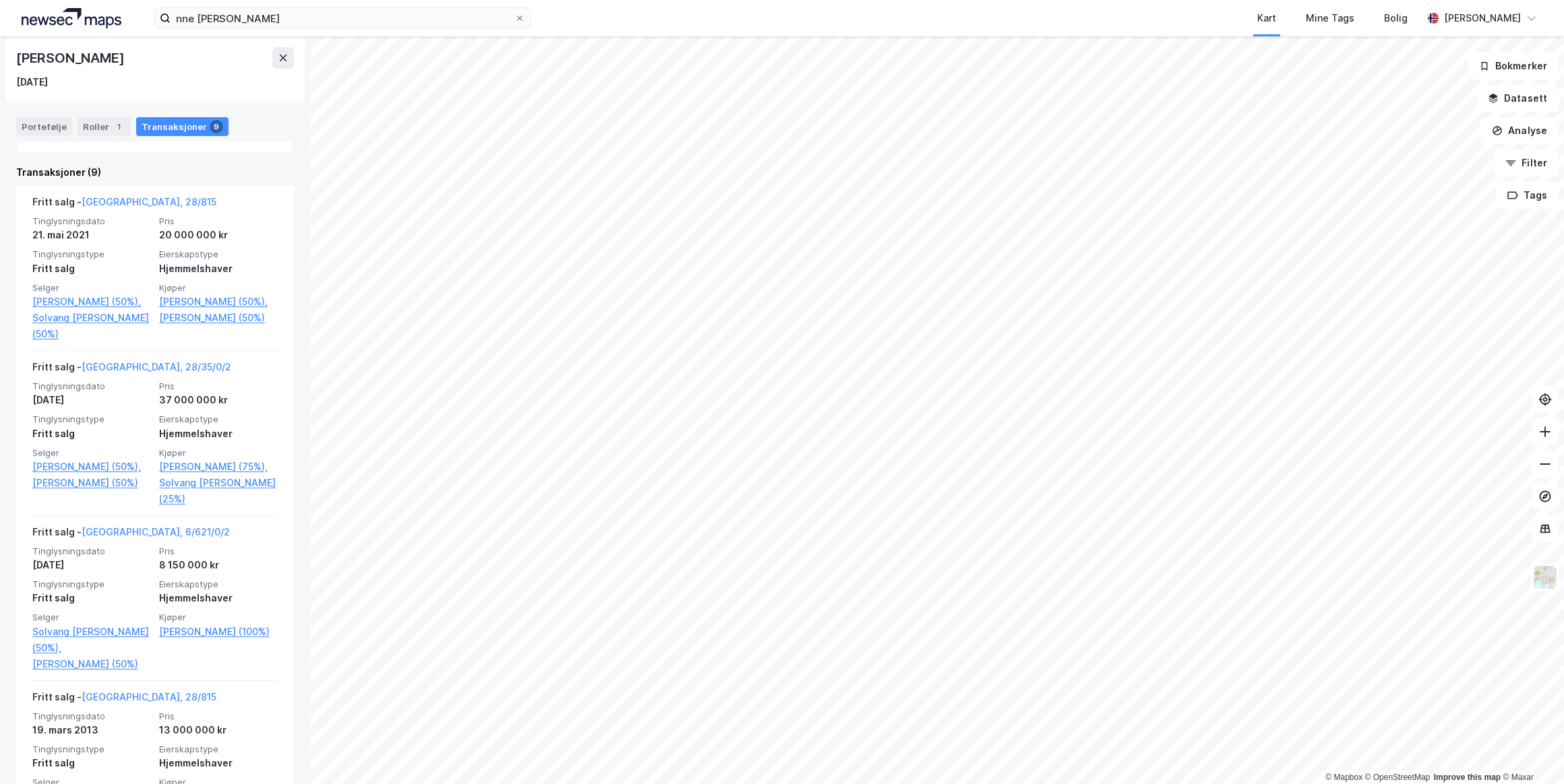
scroll to position [245, 0]
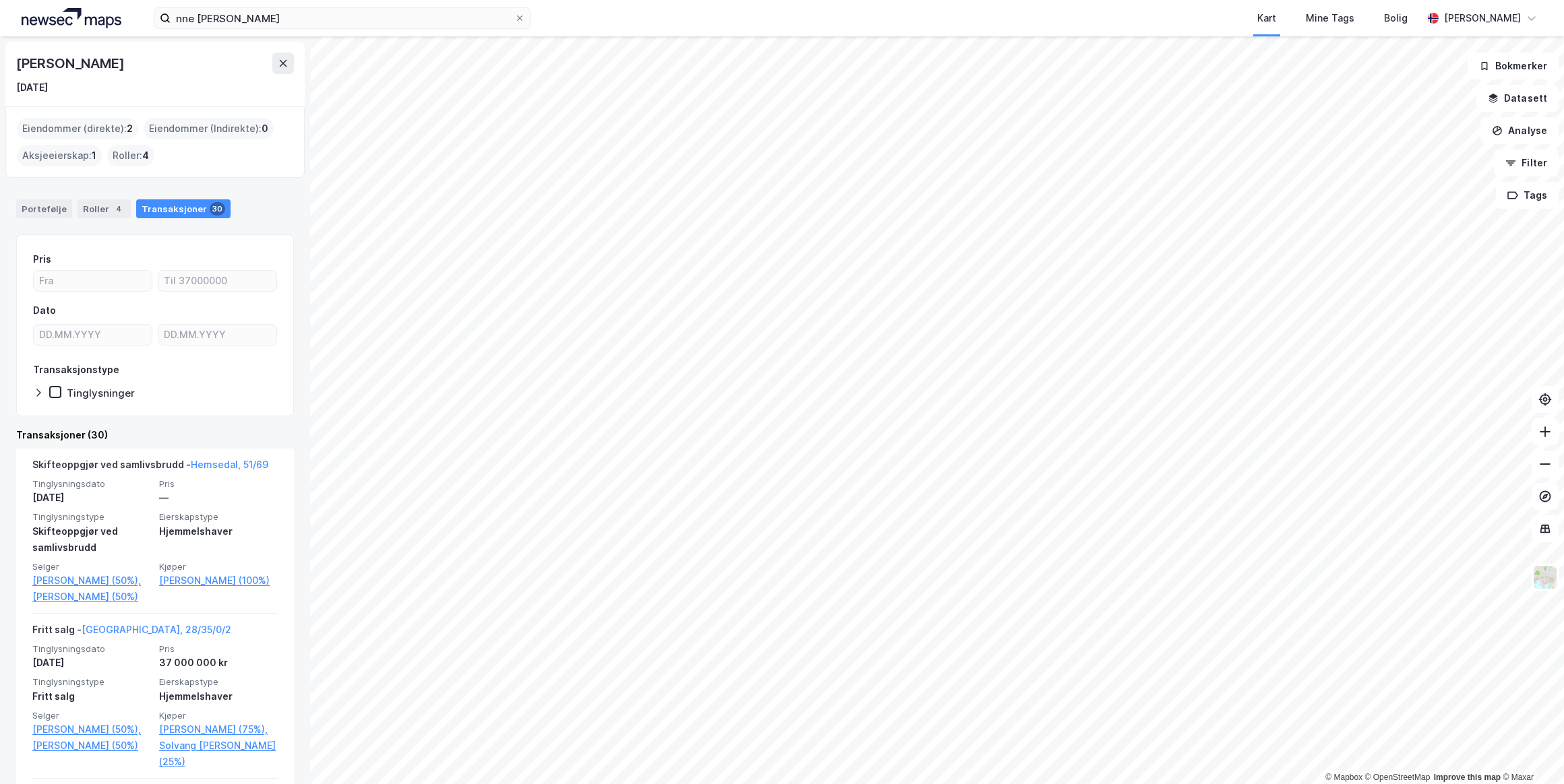
scroll to position [122, 0]
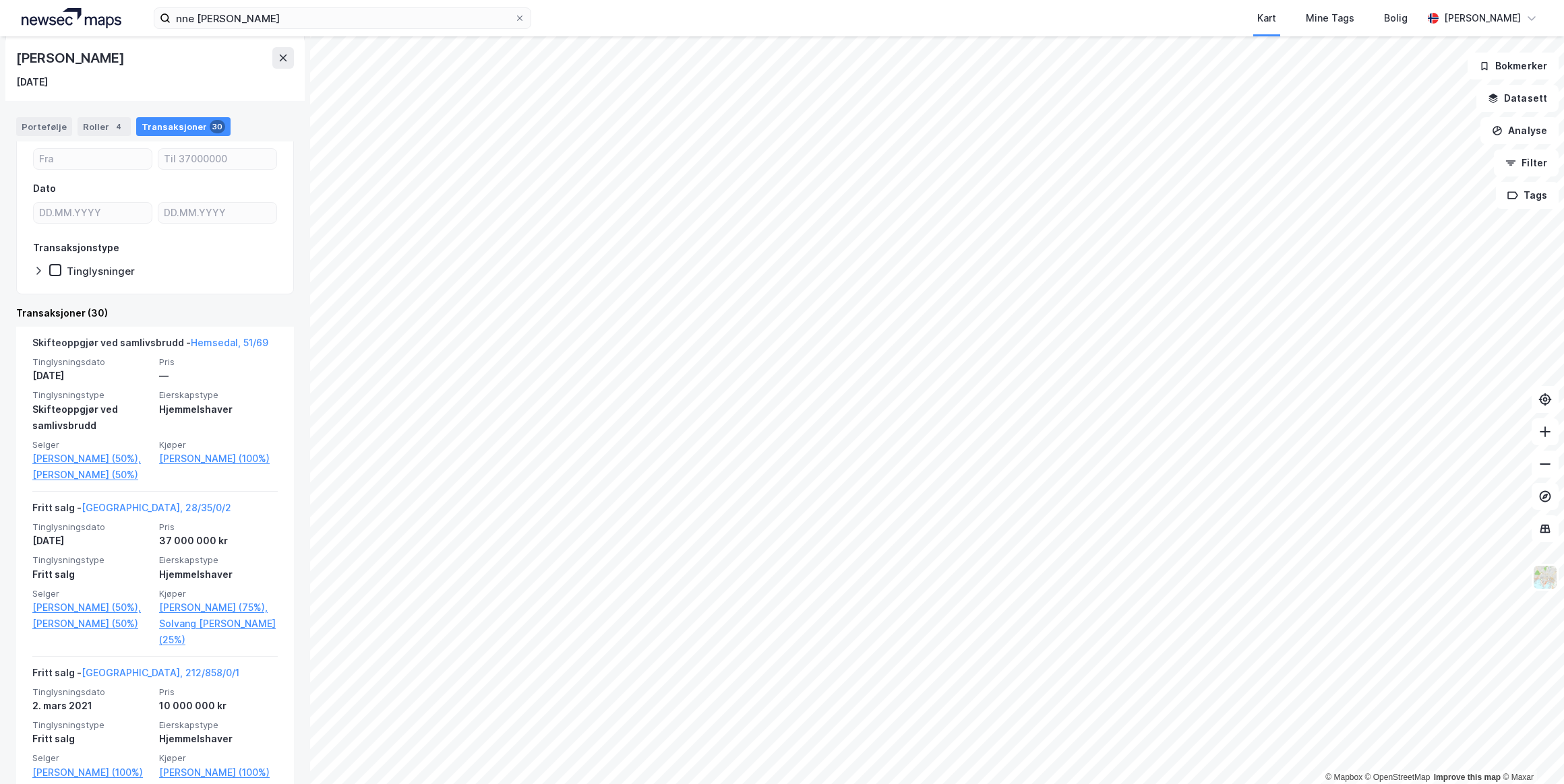
click at [229, 340] on link "Hemsedal, 51/69" at bounding box center [229, 342] width 77 height 12
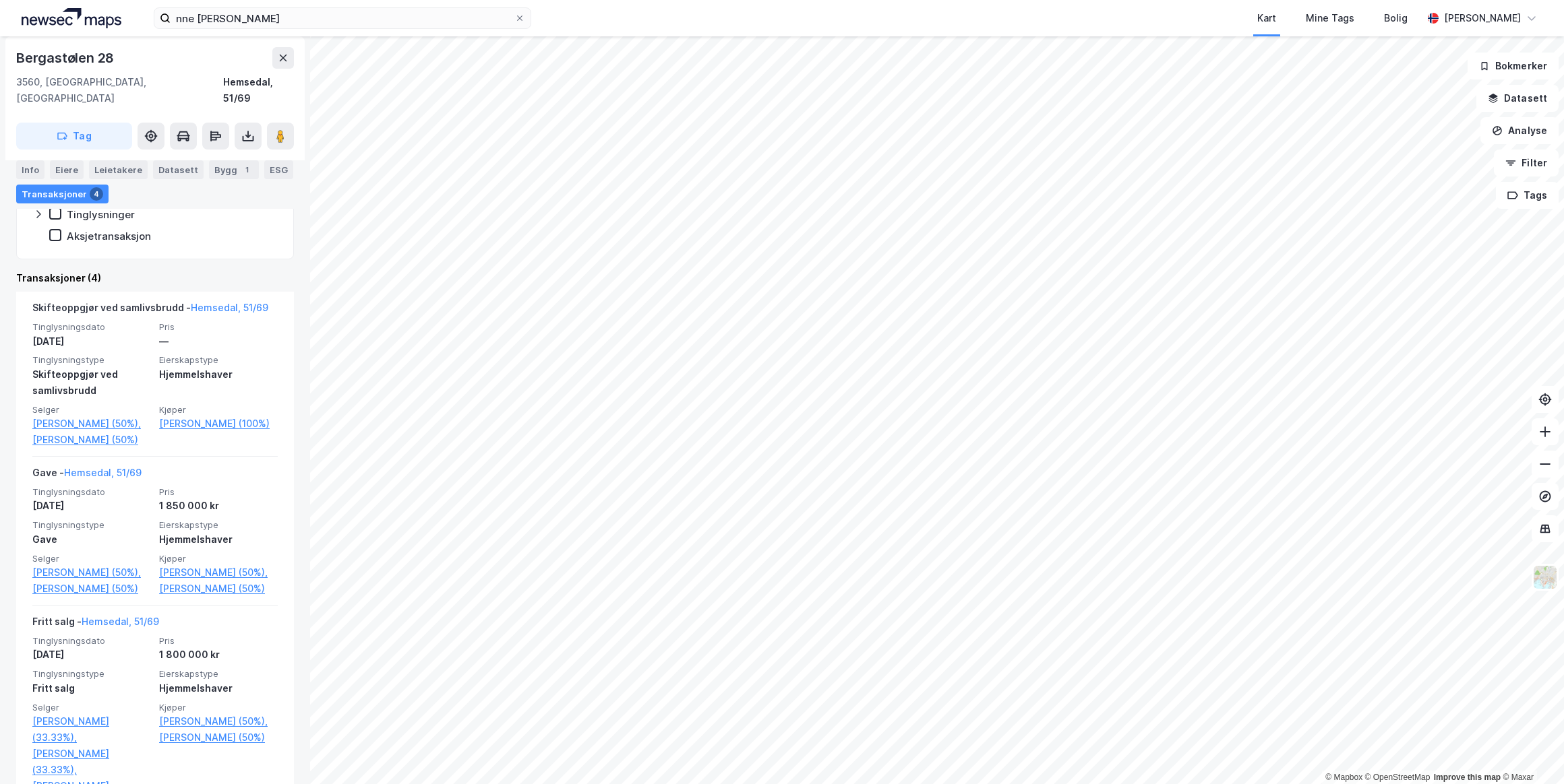
scroll to position [245, 0]
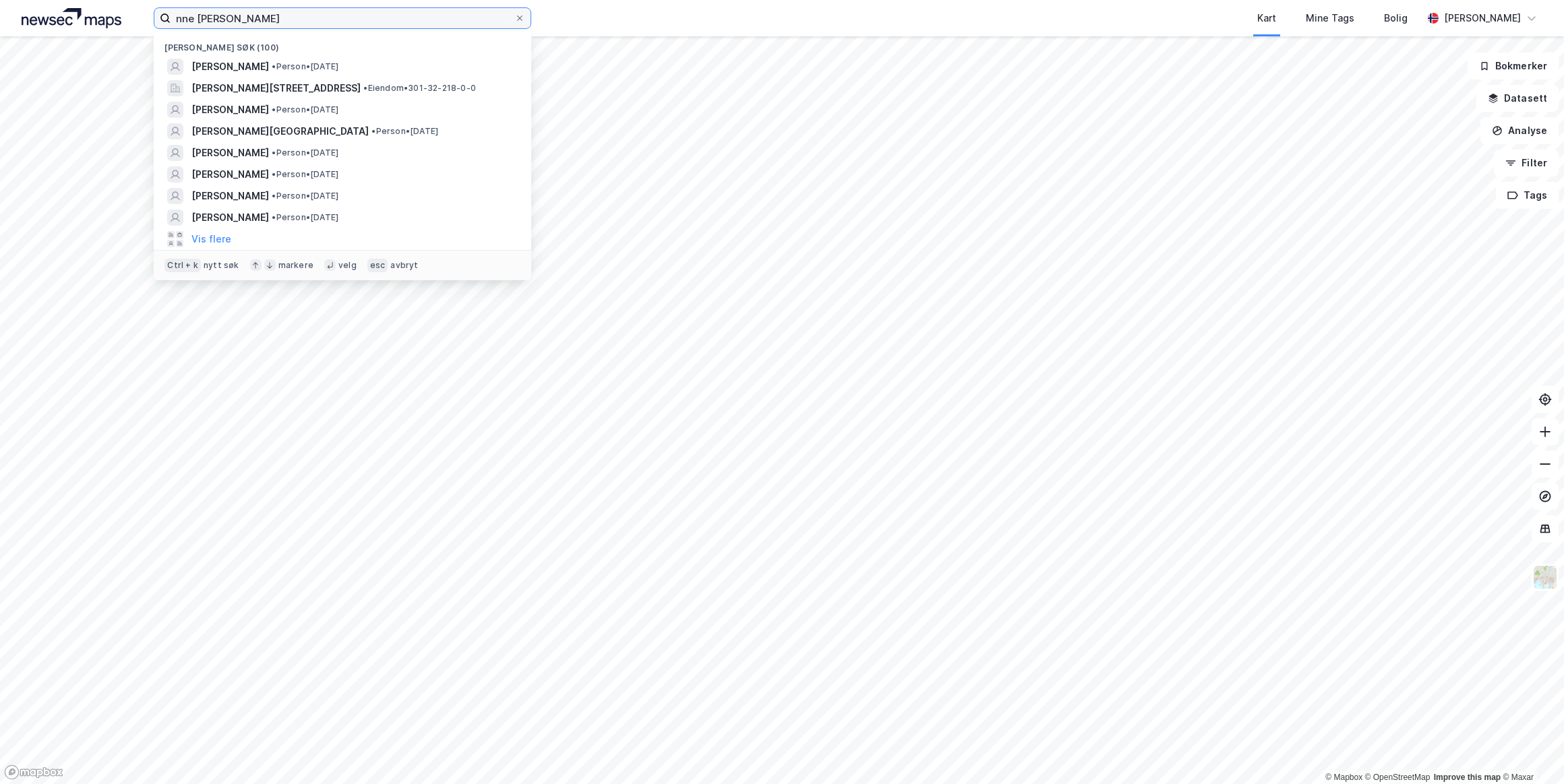
click at [330, 13] on input "nne [PERSON_NAME]" at bounding box center [342, 18] width 344 height 21
click at [269, 67] on span "[PERSON_NAME]" at bounding box center [230, 66] width 77 height 16
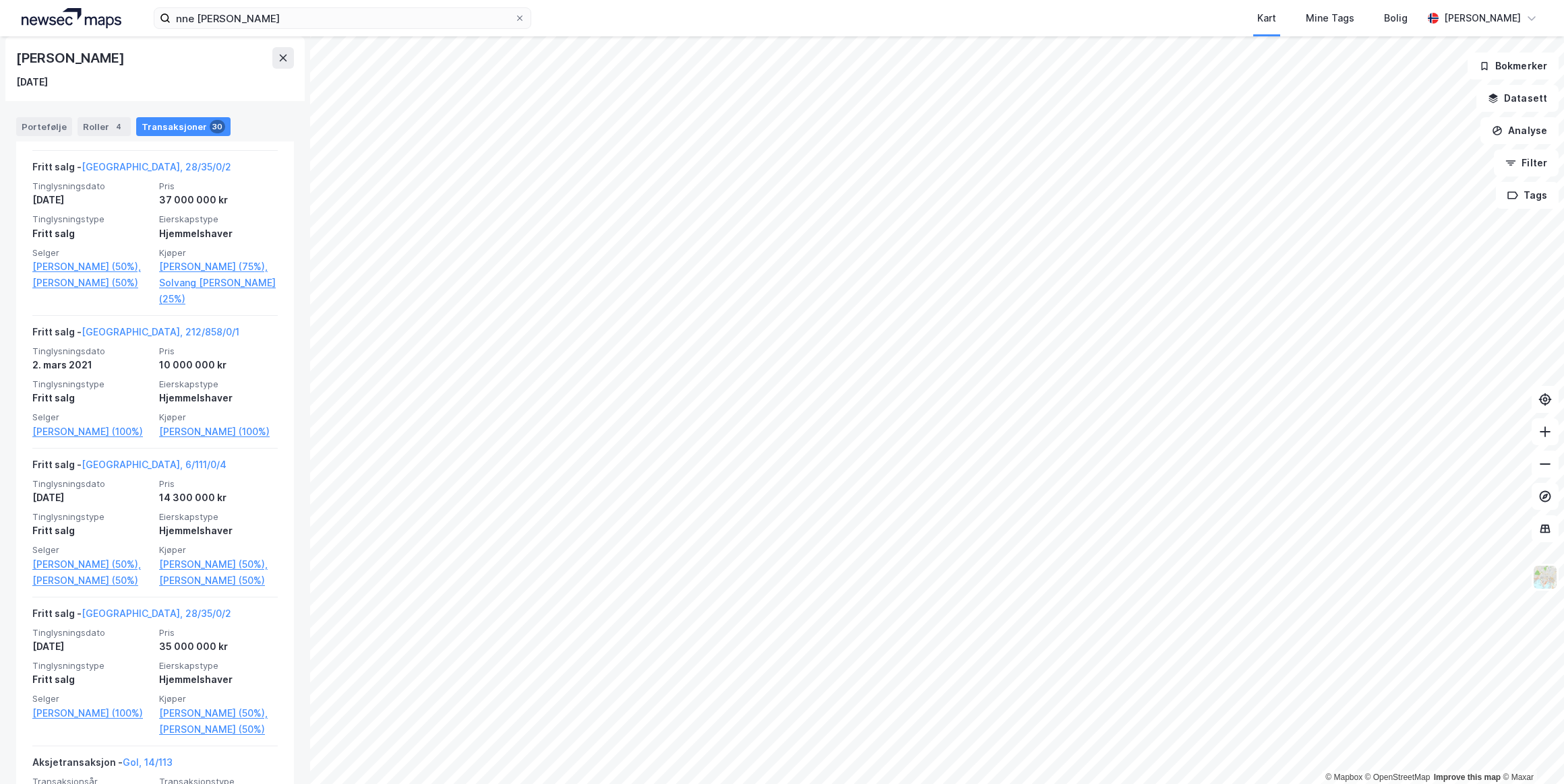
scroll to position [490, 0]
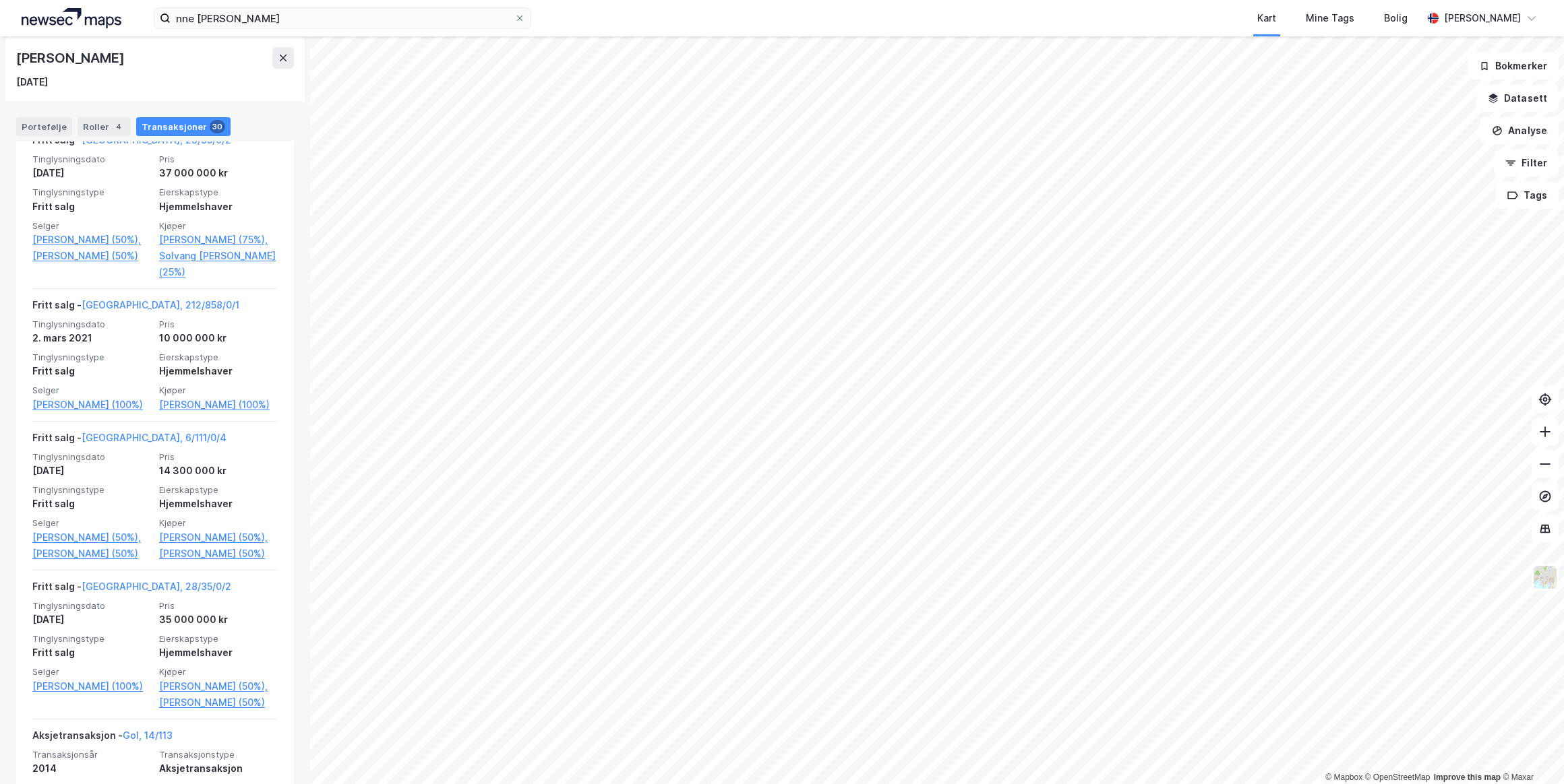
click at [128, 311] on link "[GEOGRAPHIC_DATA], 212/858/0/1" at bounding box center [160, 305] width 158 height 12
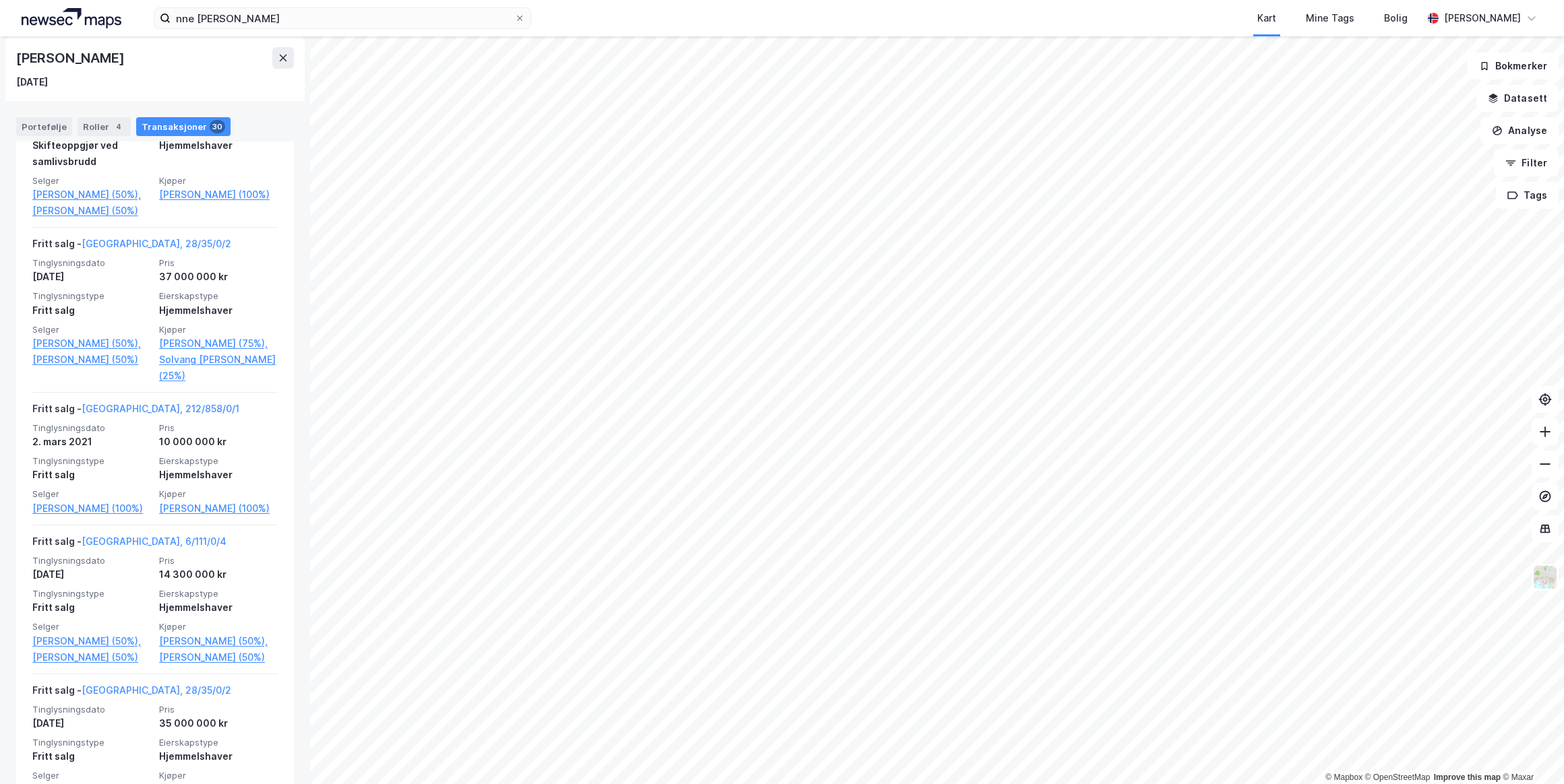
scroll to position [428, 0]
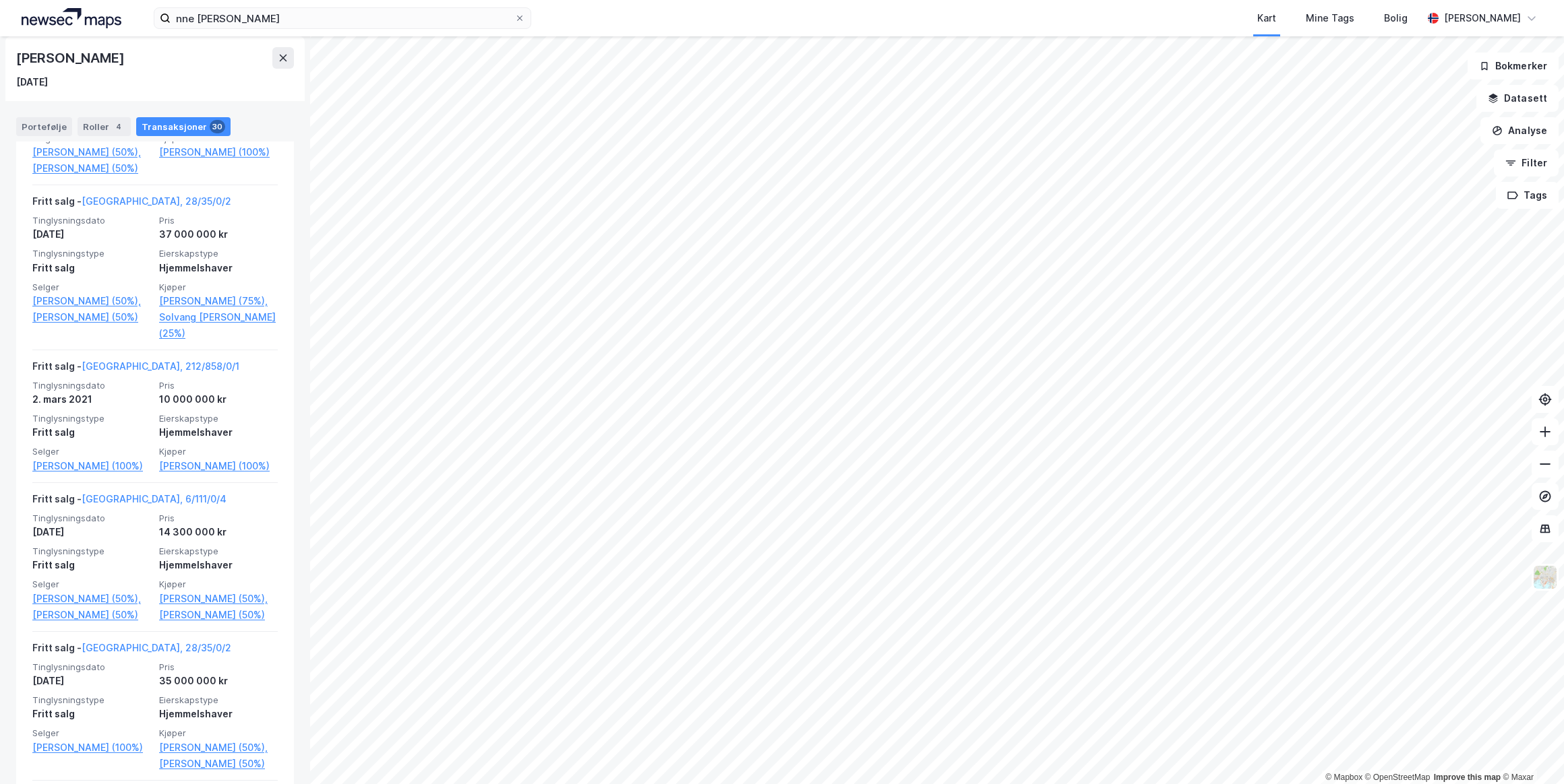
click at [122, 607] on link "[PERSON_NAME] (50%)," at bounding box center [91, 599] width 118 height 16
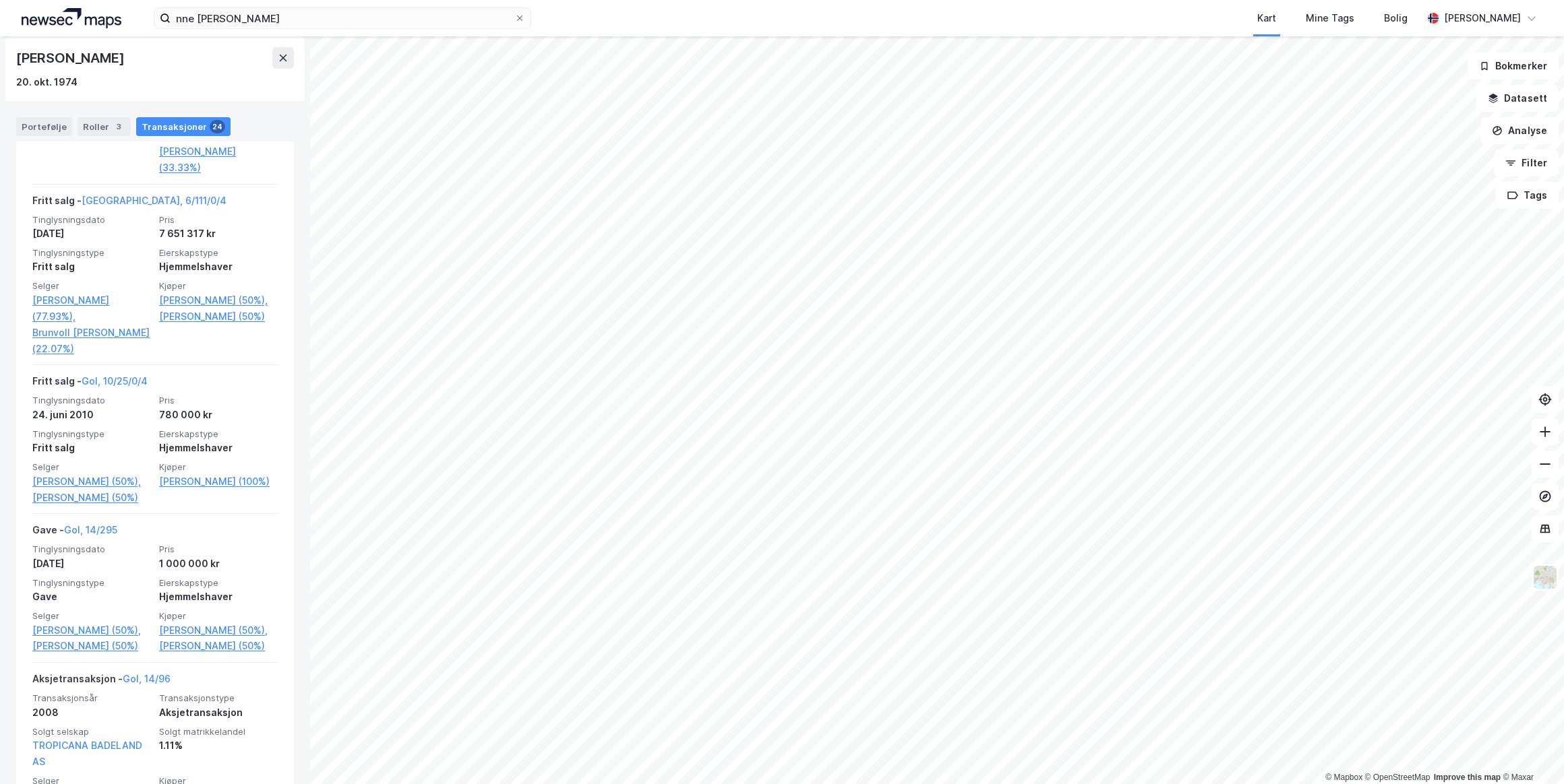
scroll to position [2572, 0]
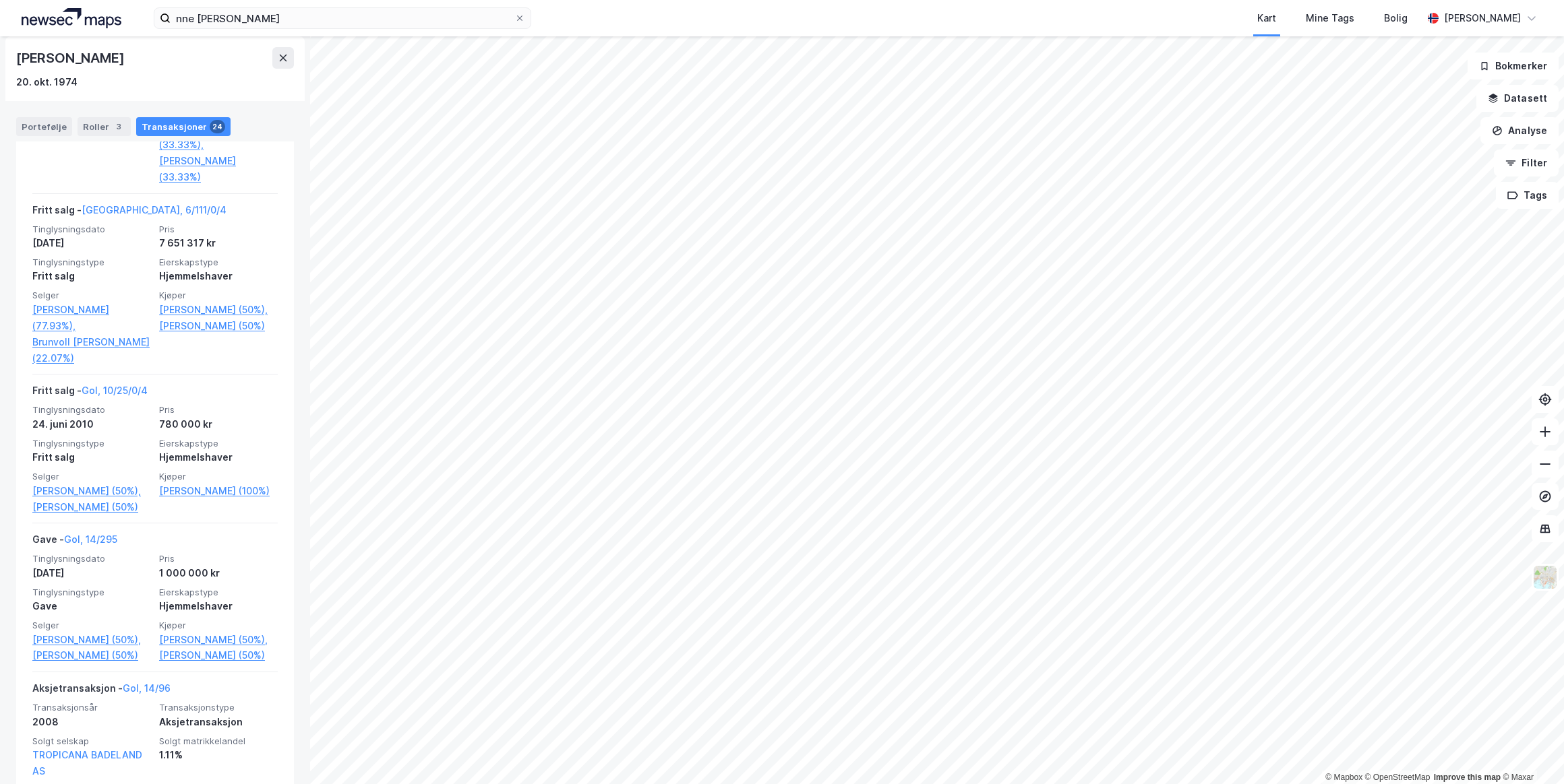
click at [113, 205] on link "[GEOGRAPHIC_DATA], 6/111/0/4" at bounding box center [154, 210] width 145 height 12
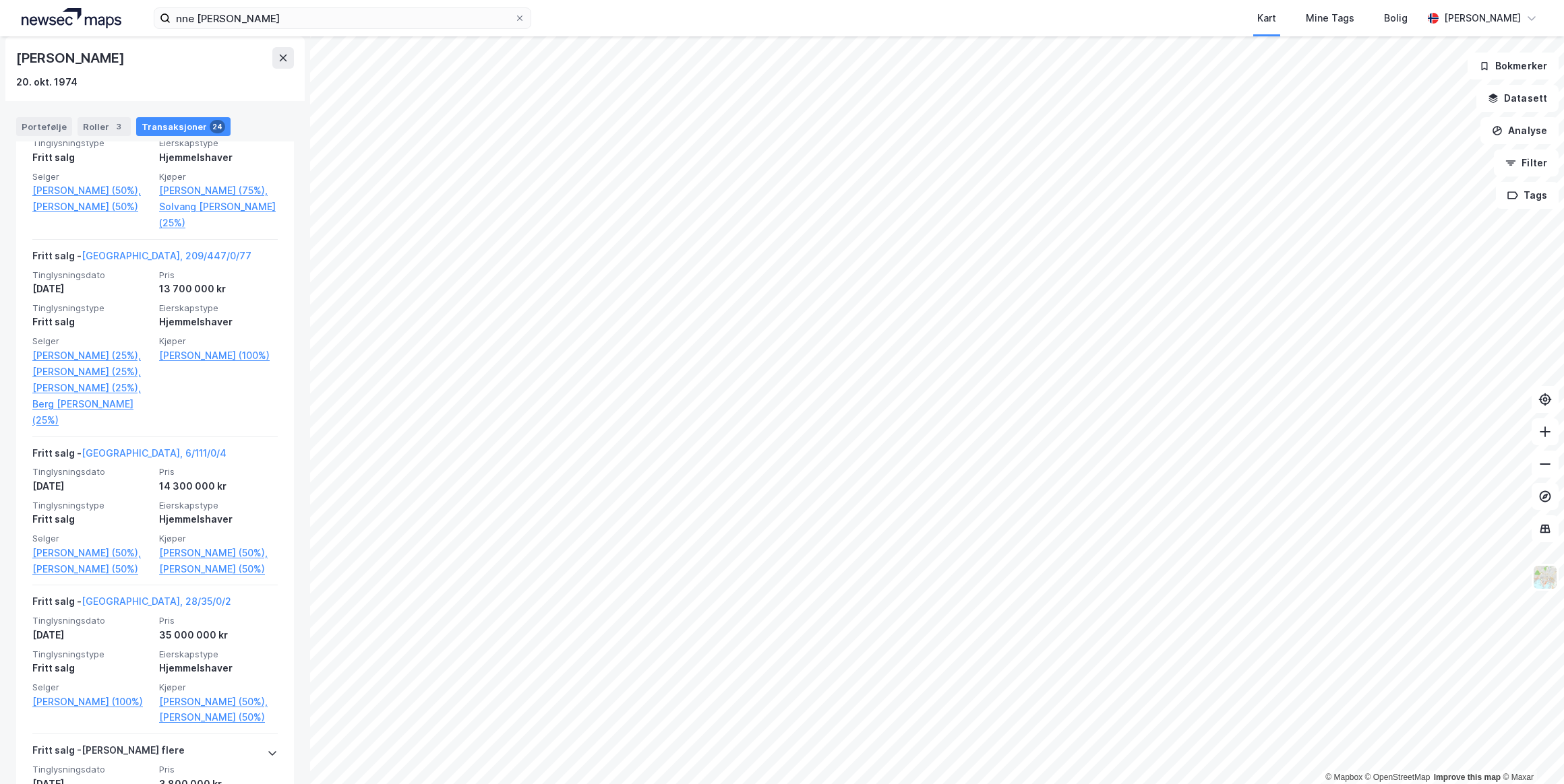
scroll to position [796, 0]
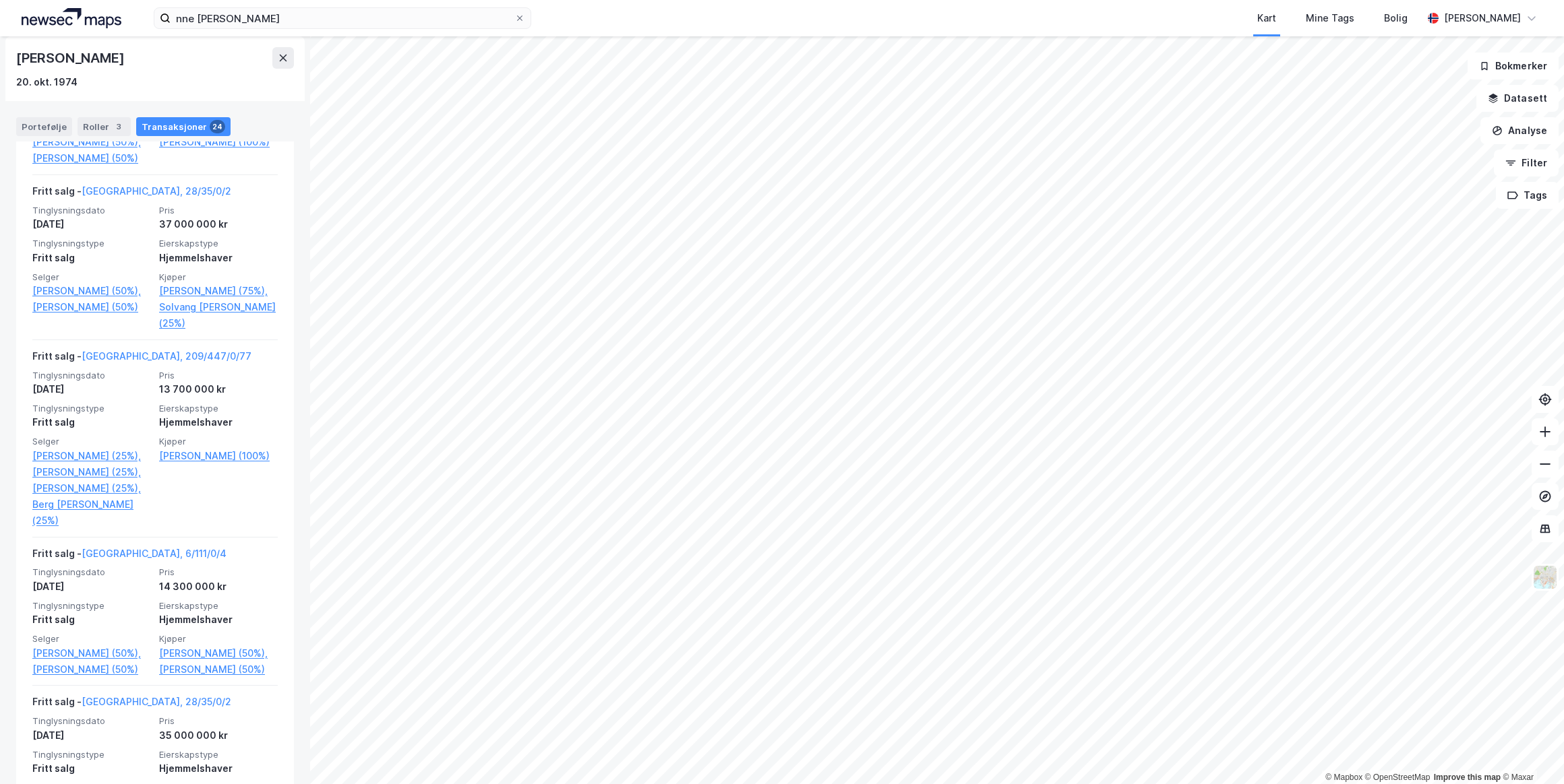
click at [126, 362] on link "[GEOGRAPHIC_DATA], 209/447/0/77" at bounding box center [167, 356] width 170 height 12
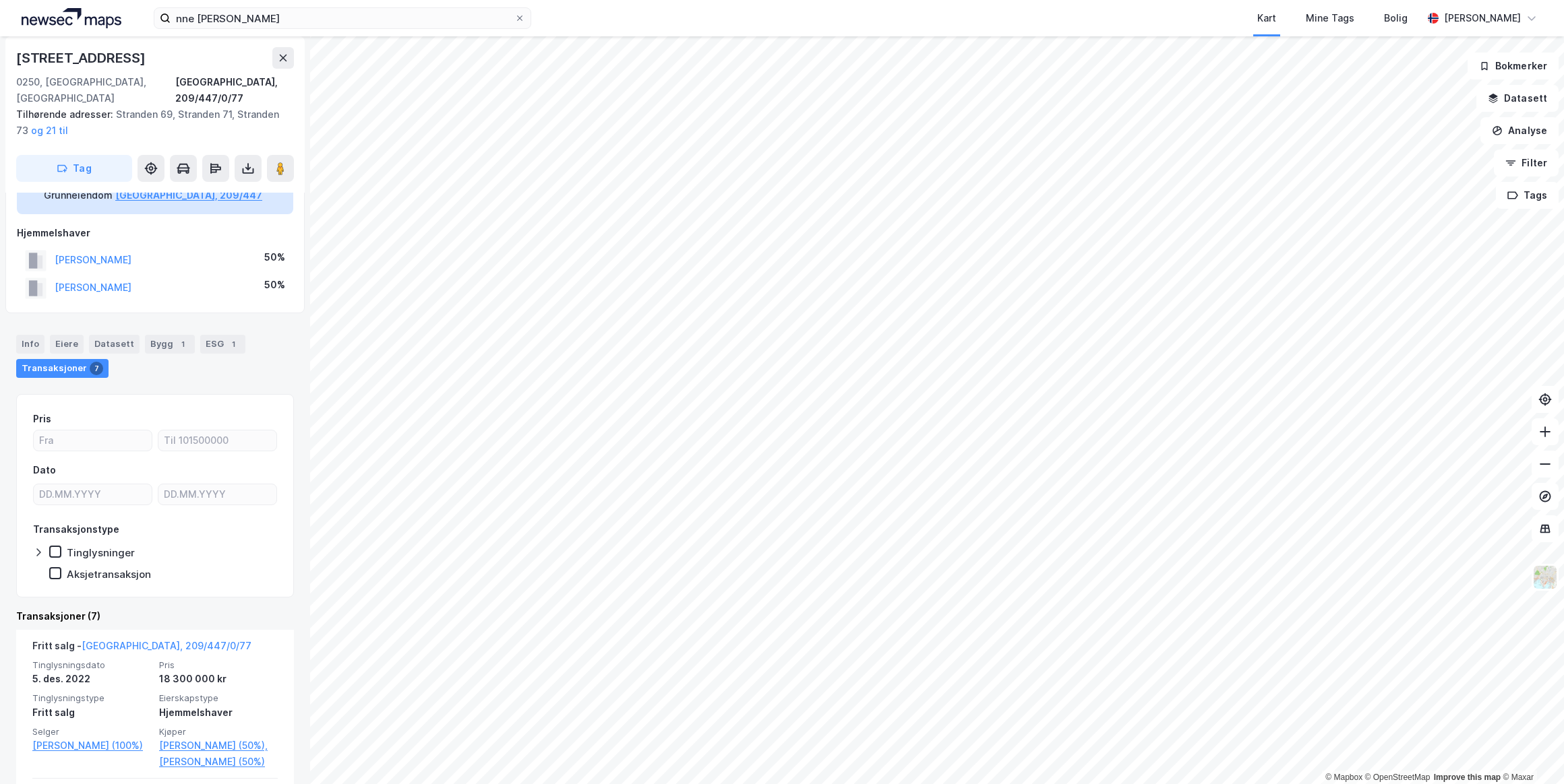
scroll to position [61, 0]
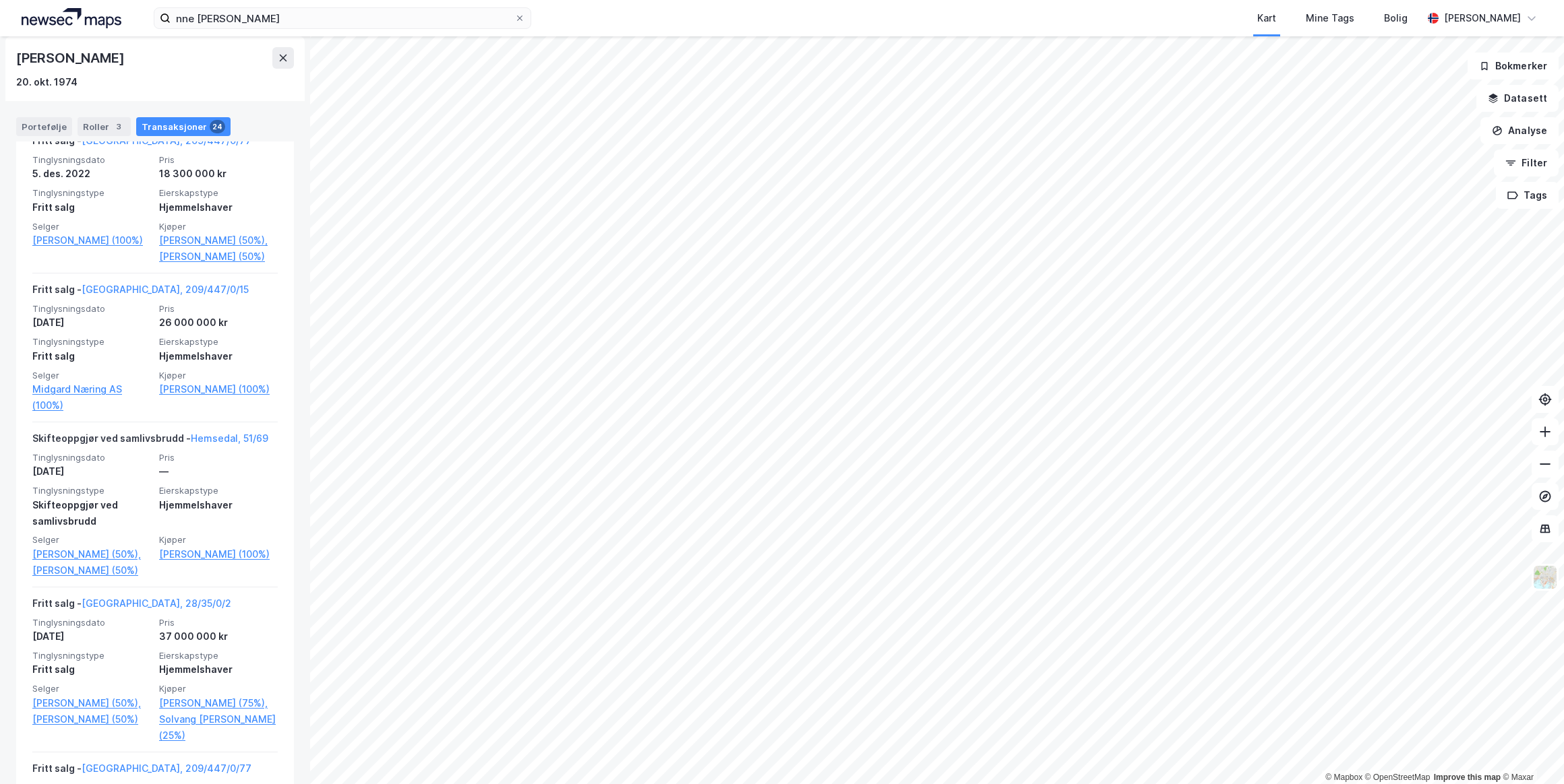
scroll to position [306, 0]
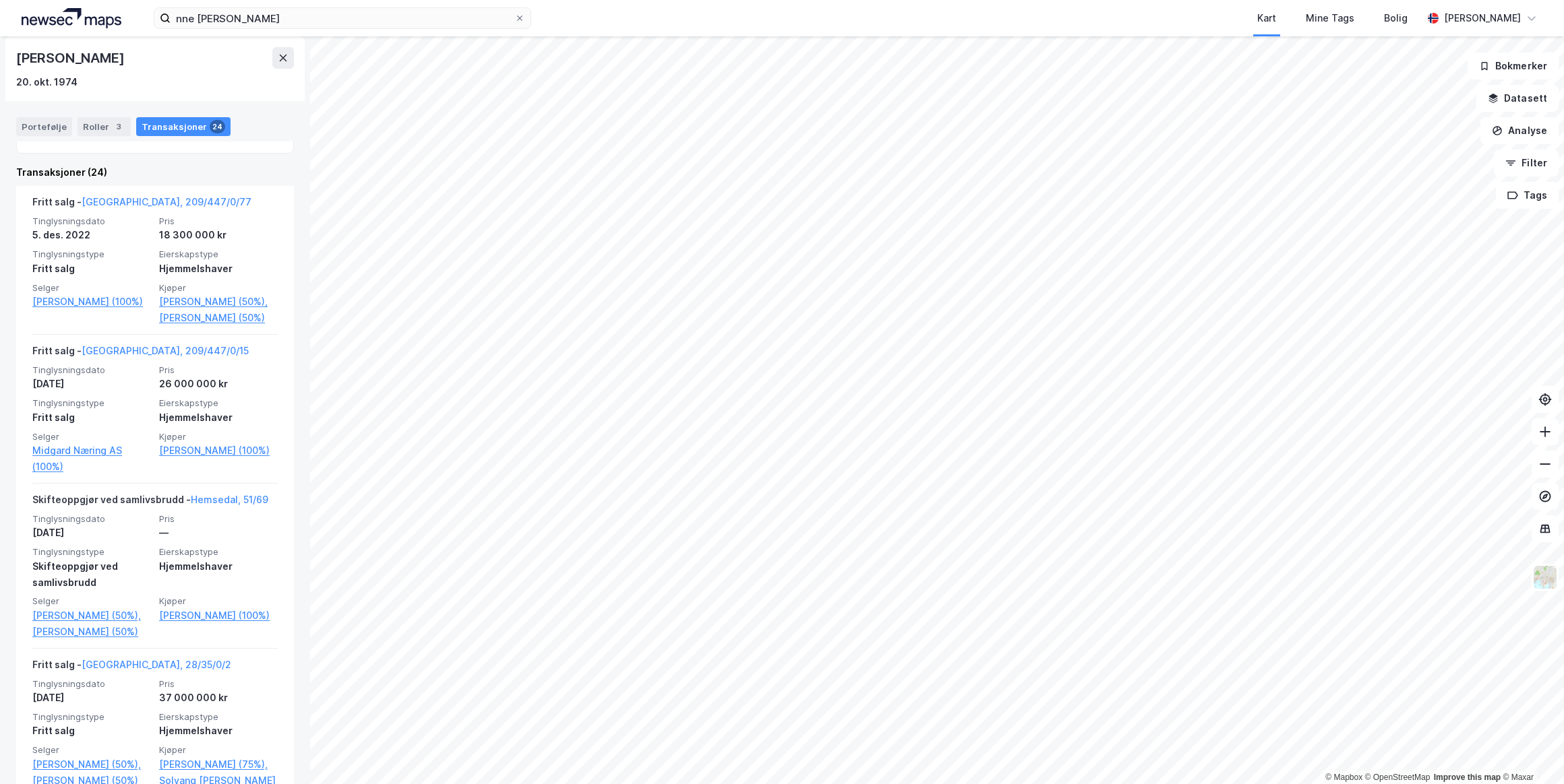
click at [121, 357] on link "[GEOGRAPHIC_DATA], 209/447/0/15" at bounding box center [165, 350] width 168 height 12
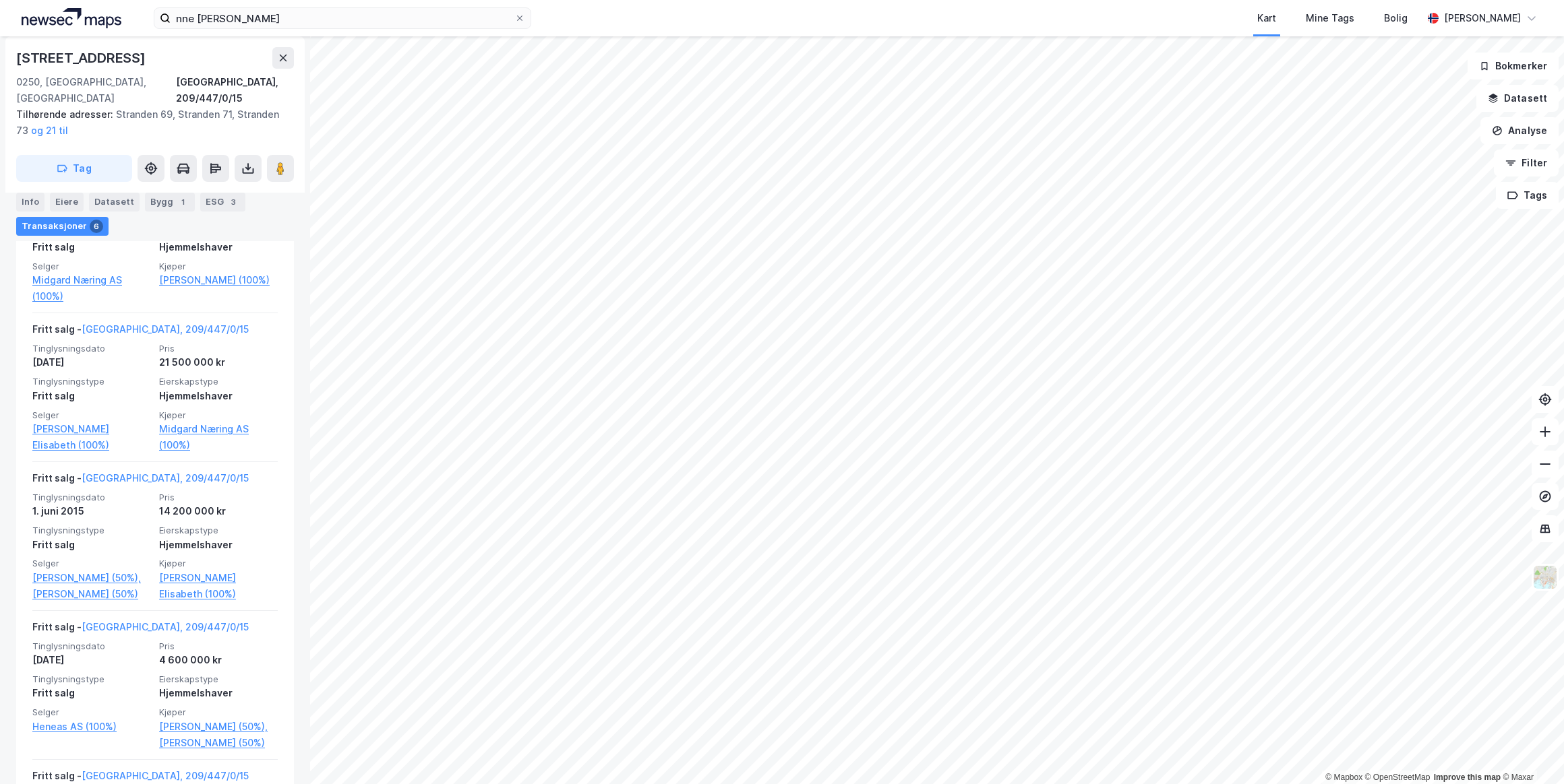
scroll to position [490, 0]
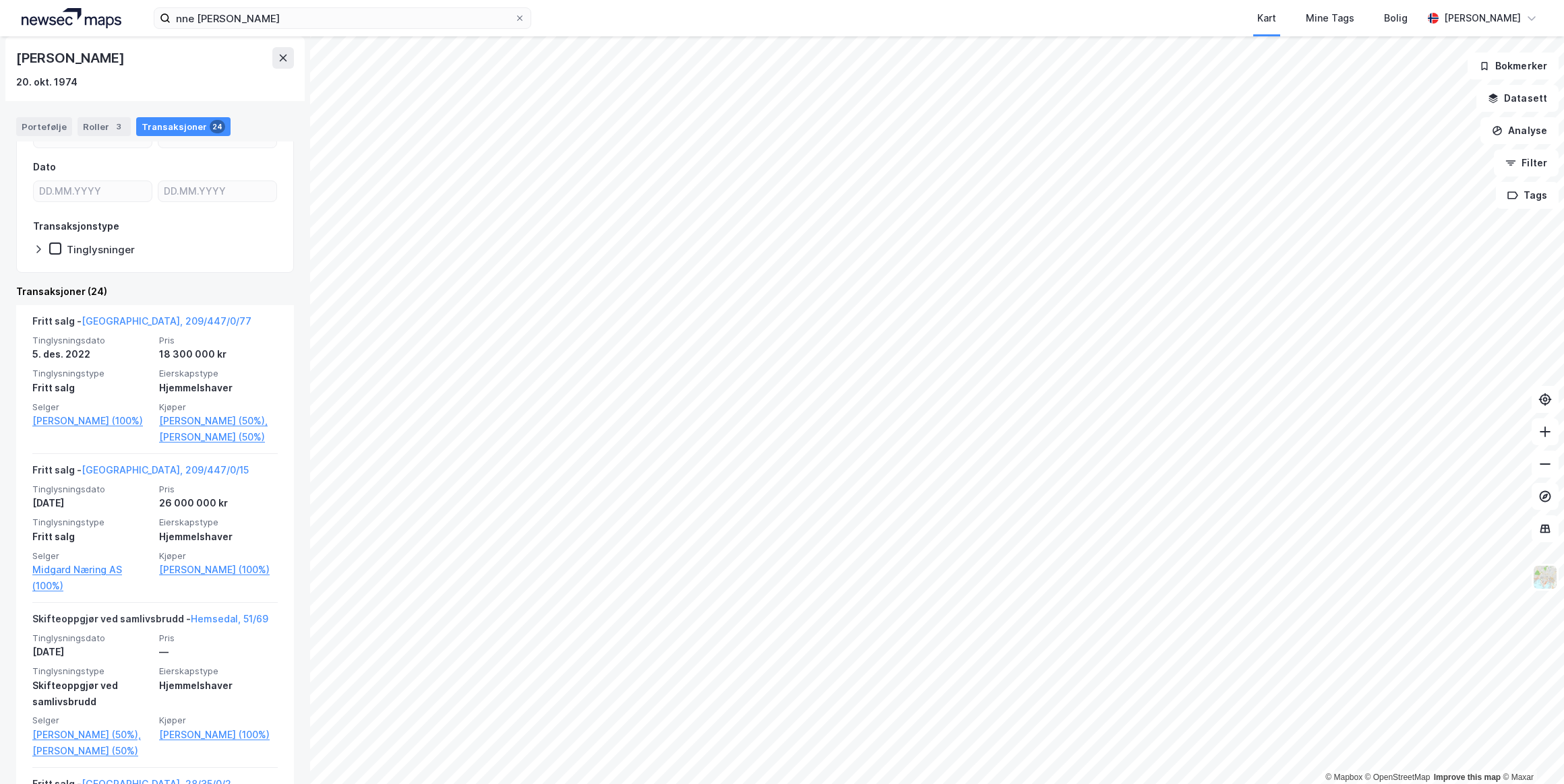
scroll to position [245, 0]
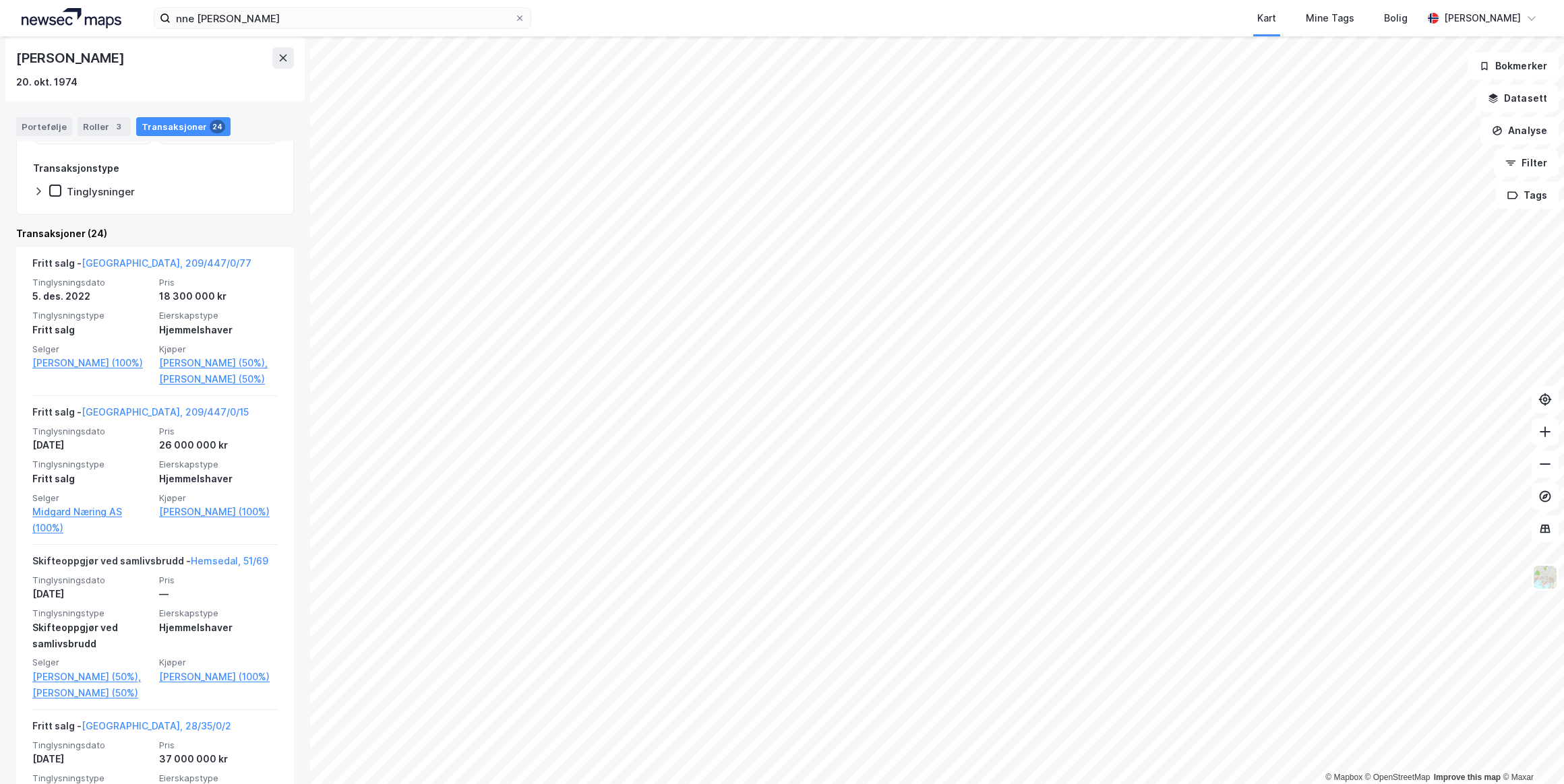
click at [183, 685] on link "[PERSON_NAME] (100%)" at bounding box center [218, 677] width 118 height 16
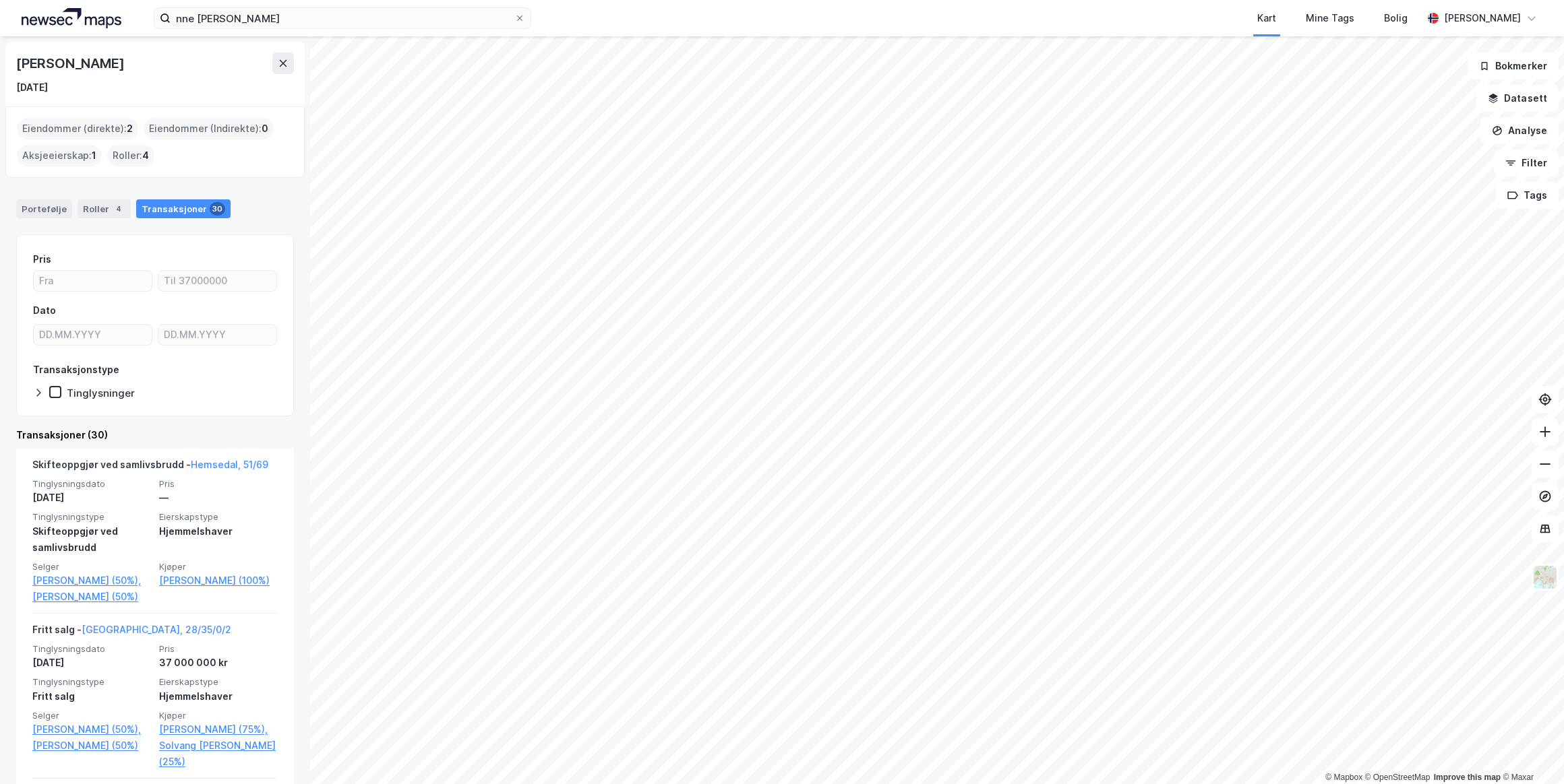
scroll to position [61, 0]
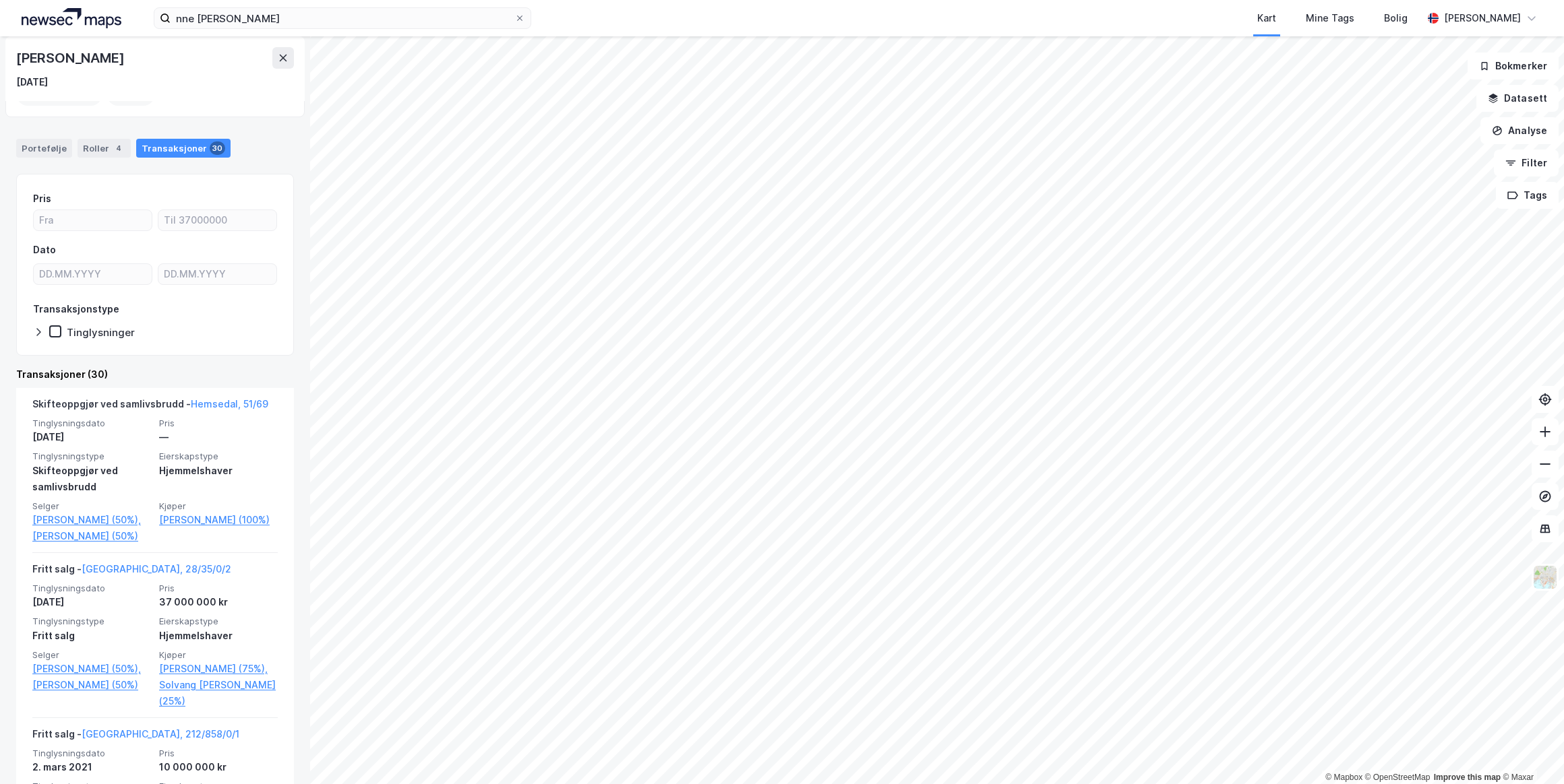
click at [289, 374] on div "[PERSON_NAME] [DATE] Eiendommer (direkte) : 2 Eiendommer (Indirekte) : 0 Aksjee…" at bounding box center [155, 410] width 310 height 748
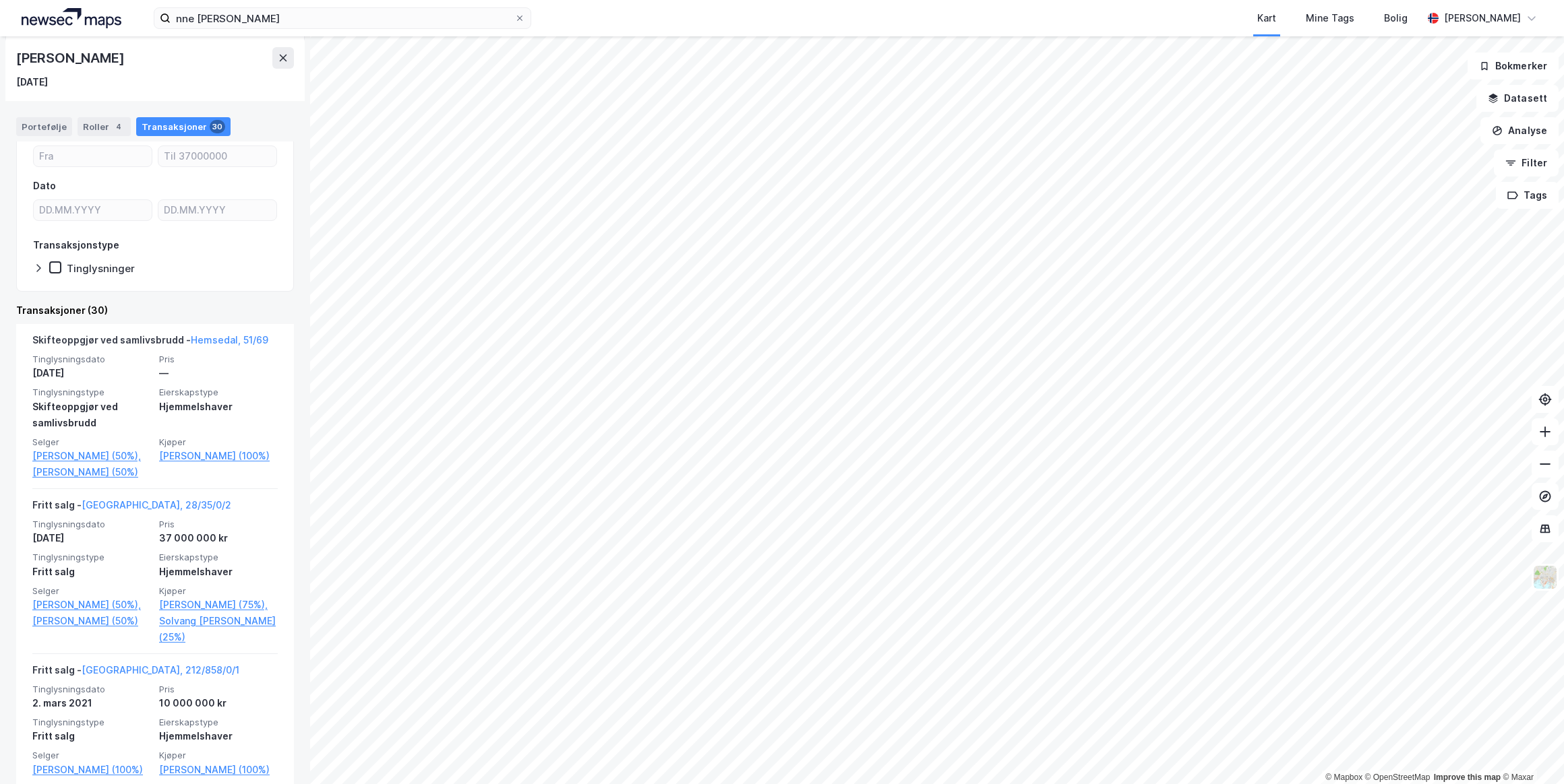
scroll to position [0, 0]
